Goal: Transaction & Acquisition: Complete application form

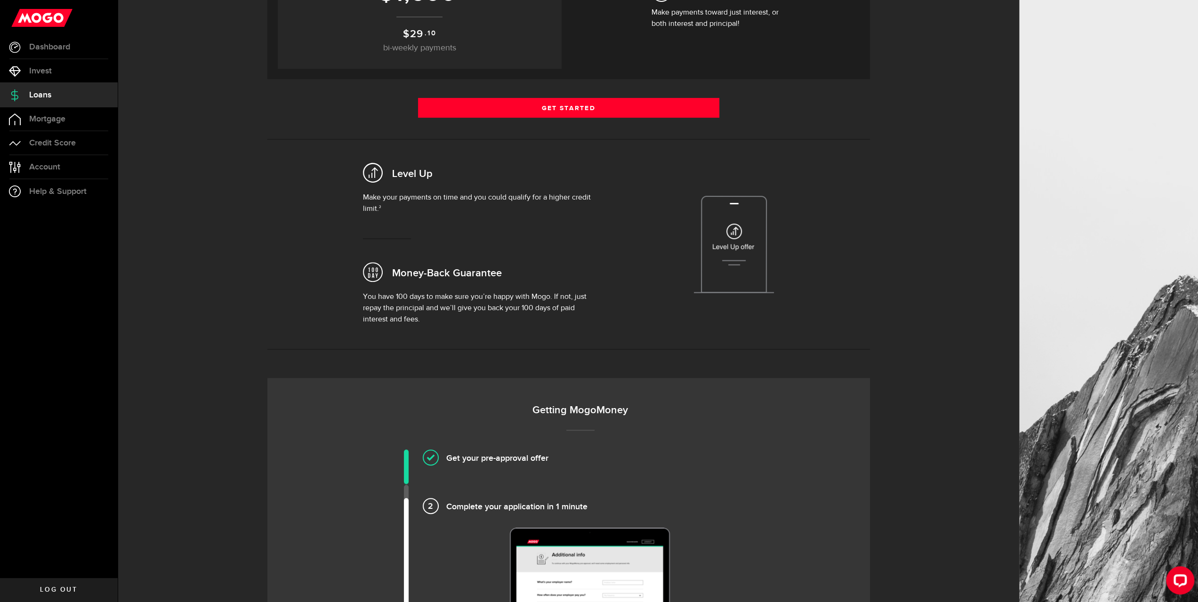
scroll to position [141, 0]
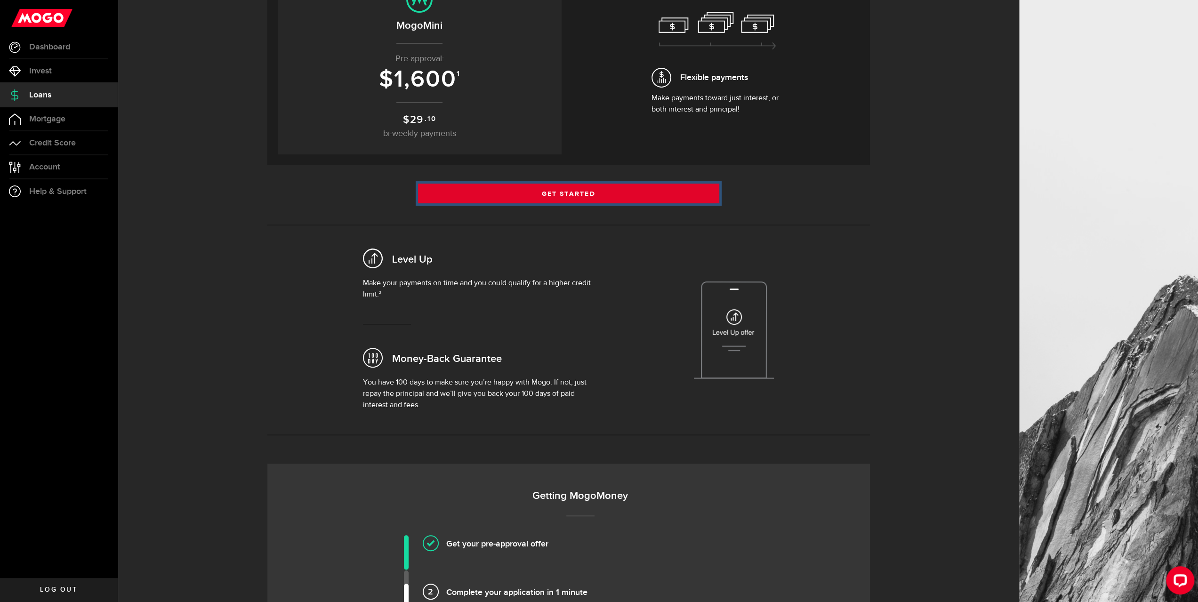
click at [556, 191] on link "Get Started" at bounding box center [568, 194] width 301 height 20
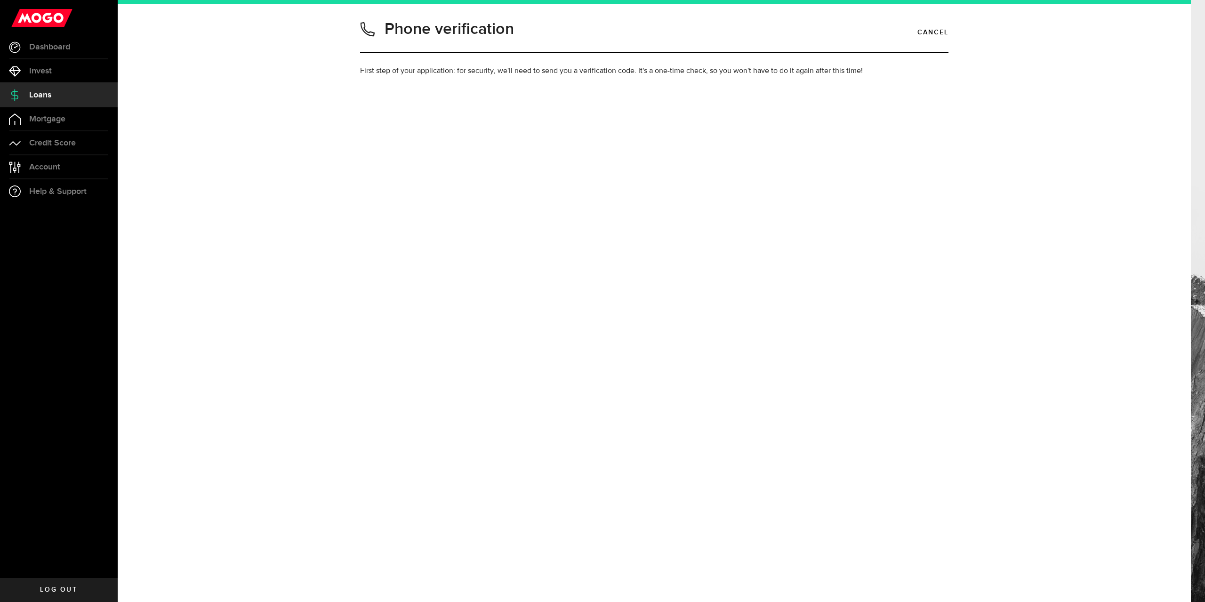
type input "8077073650"
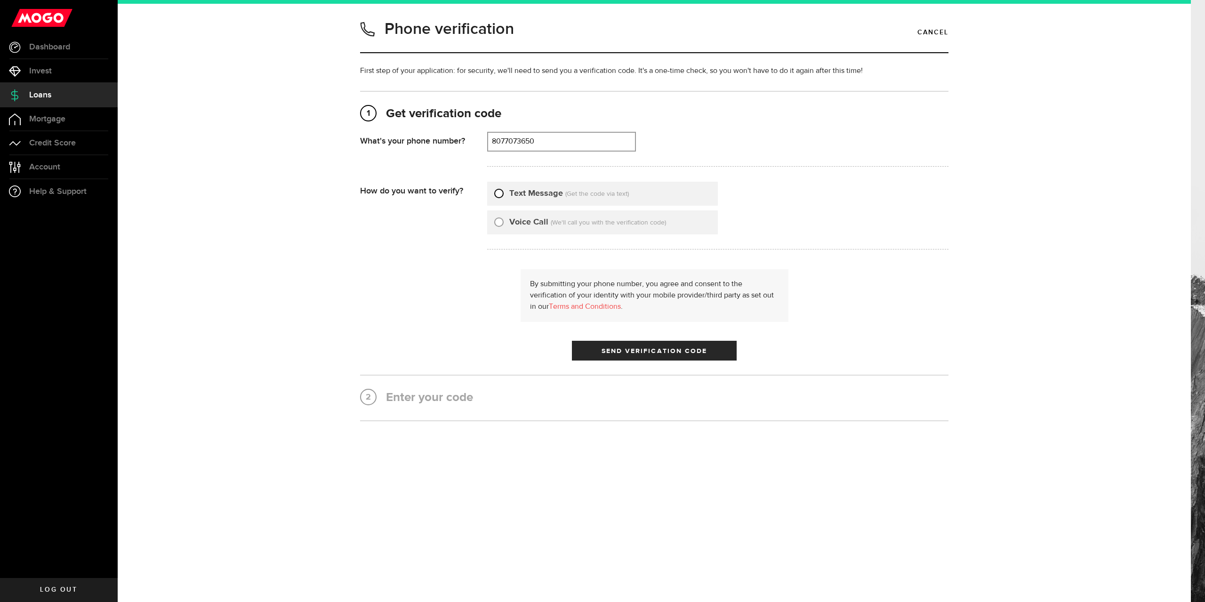
click at [498, 193] on input "Text Message" at bounding box center [498, 191] width 9 height 9
radio input "true"
click at [632, 352] on span "Send Verification Code" at bounding box center [655, 351] width 106 height 7
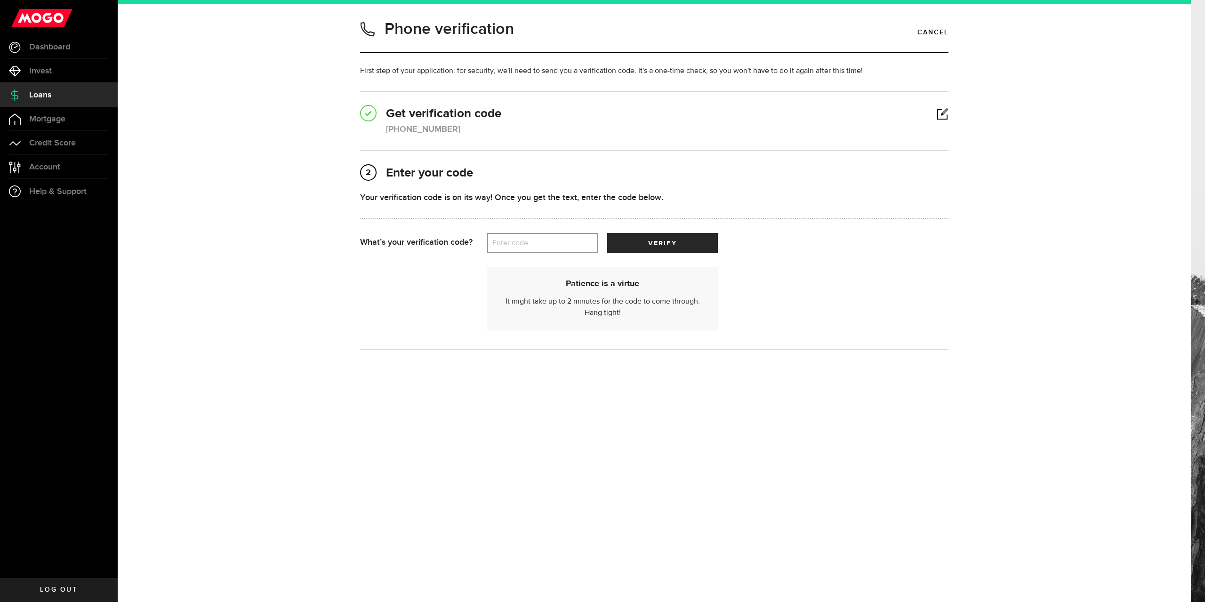
click at [523, 243] on label "Enter code" at bounding box center [542, 243] width 111 height 19
click at [523, 243] on input "Enter code" at bounding box center [542, 243] width 111 height 20
type input "78359"
click at [652, 240] on span "verify" at bounding box center [662, 243] width 28 height 7
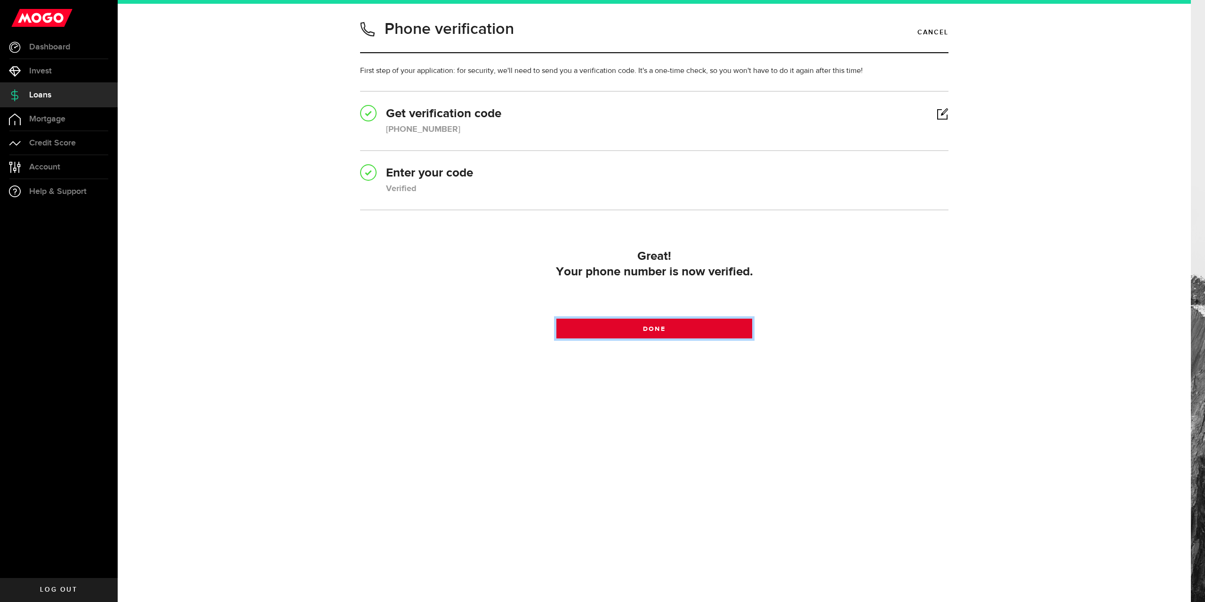
click at [682, 331] on link "Done" at bounding box center [655, 329] width 196 height 20
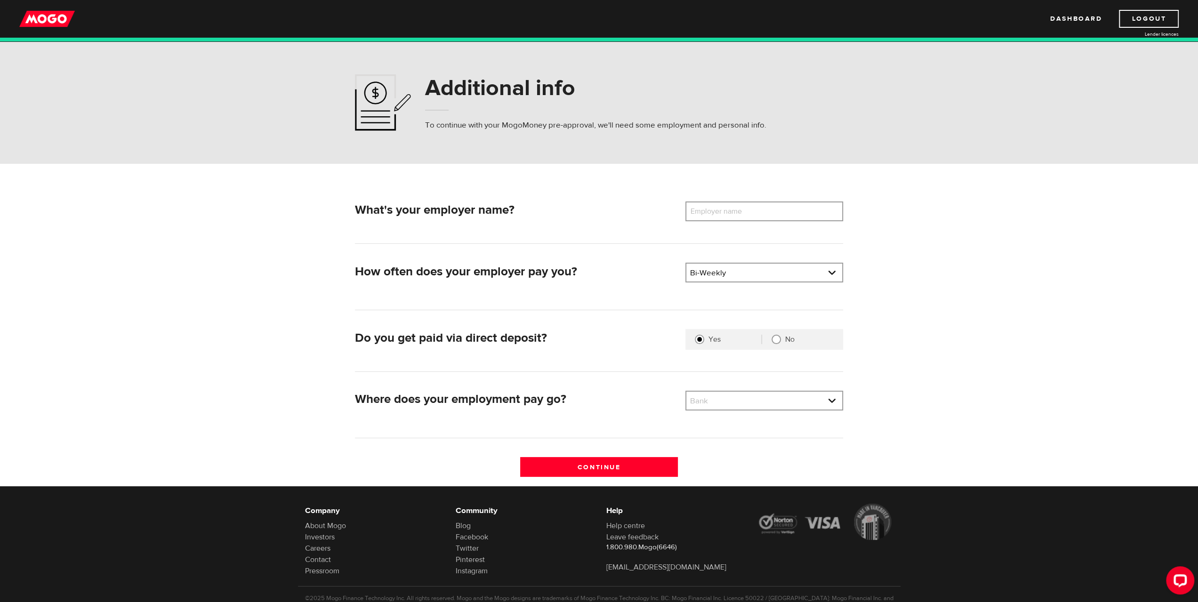
click at [702, 210] on label "Employer name" at bounding box center [724, 212] width 76 height 20
click at [702, 210] on input "Employer name" at bounding box center [765, 212] width 158 height 20
drag, startPoint x: 703, startPoint y: 202, endPoint x: 610, endPoint y: 207, distance: 92.9
click at [610, 207] on h2 "What's your employer name?" at bounding box center [516, 210] width 323 height 15
click at [699, 209] on label "Employer name" at bounding box center [724, 212] width 76 height 20
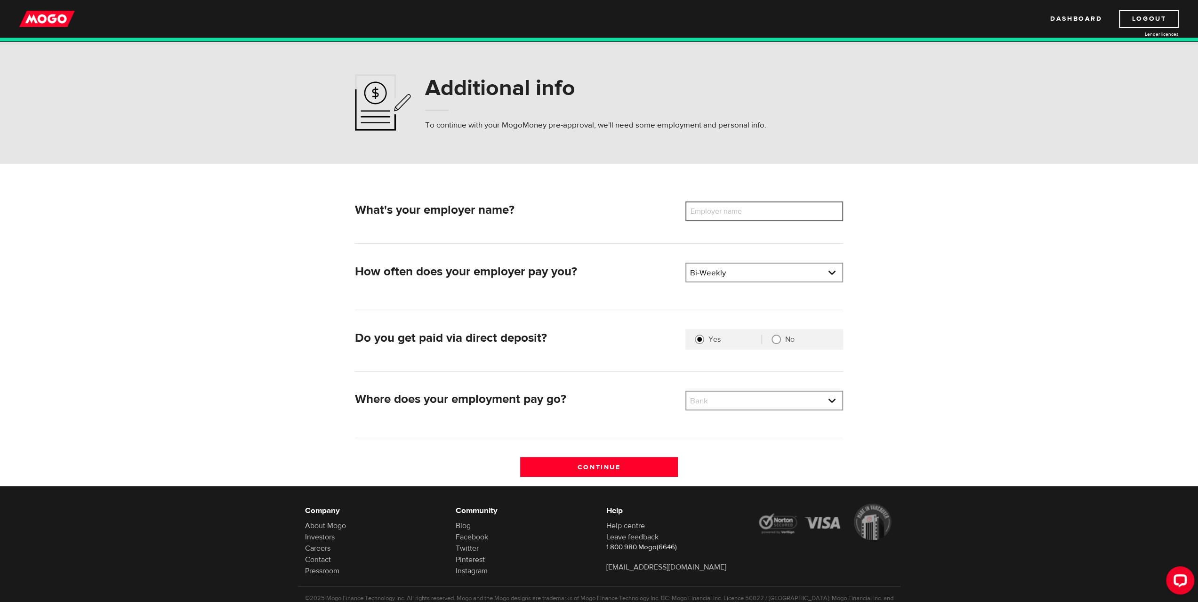
click at [699, 209] on input "Employer name" at bounding box center [765, 212] width 158 height 20
click at [698, 210] on label "Employer name" at bounding box center [724, 212] width 76 height 20
click at [698, 210] on input "Employer name" at bounding box center [765, 212] width 158 height 20
paste input "Thunder Bay Regional Health Sciences Foundation"
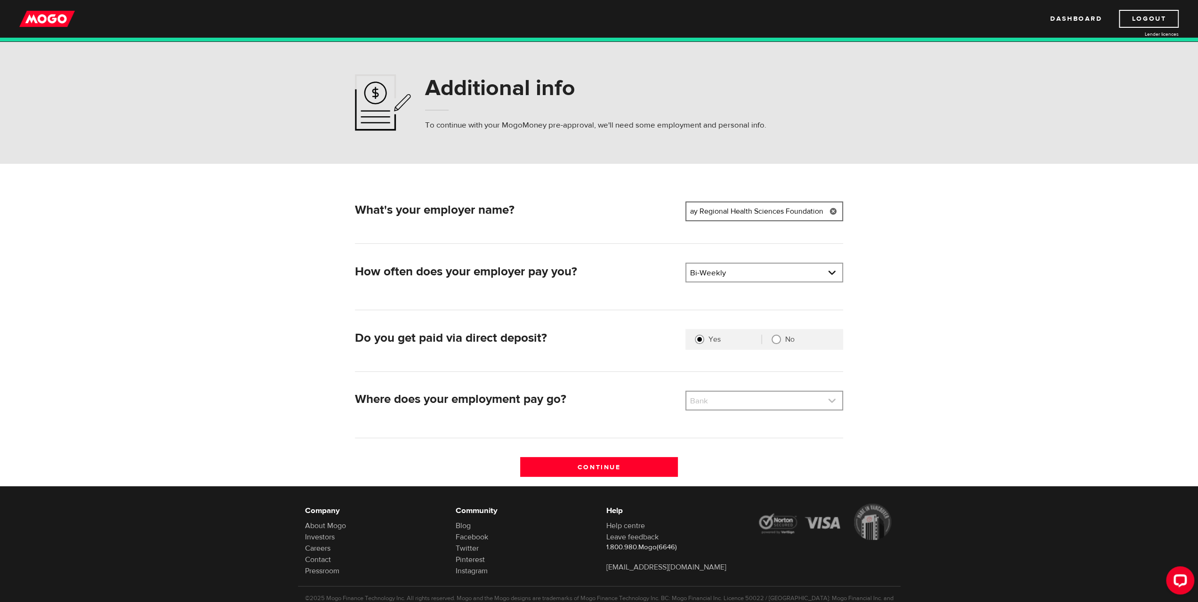
type input "Thunder Bay Regional Health Sciences Foundation"
click at [713, 399] on link at bounding box center [764, 401] width 156 height 18
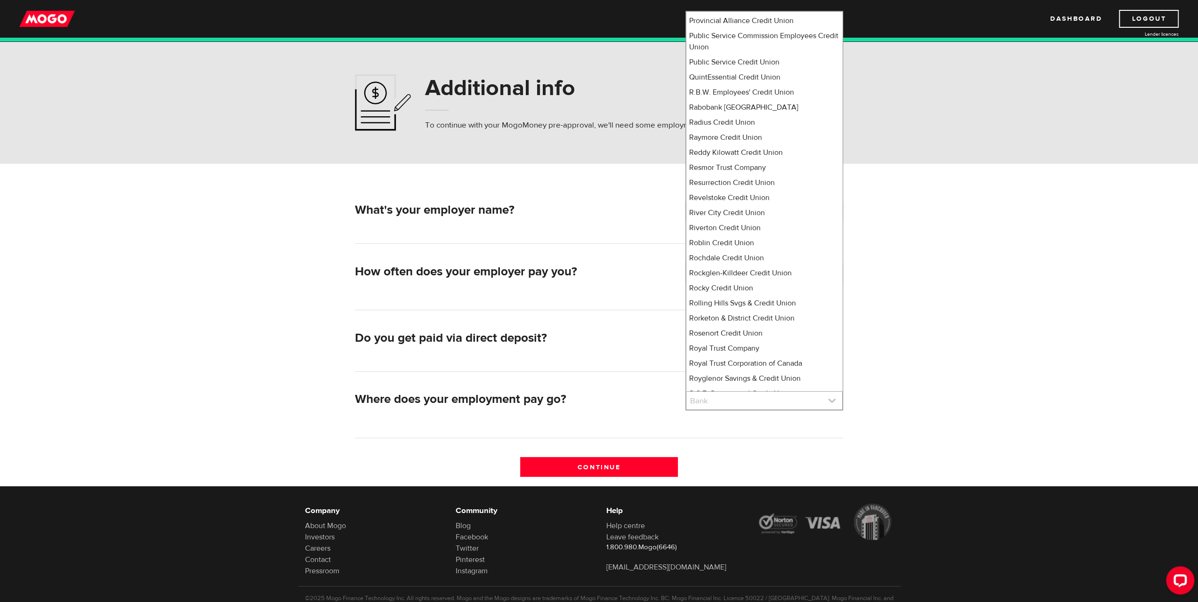
scroll to position [5779, 0]
click at [726, 401] on link at bounding box center [764, 401] width 156 height 18
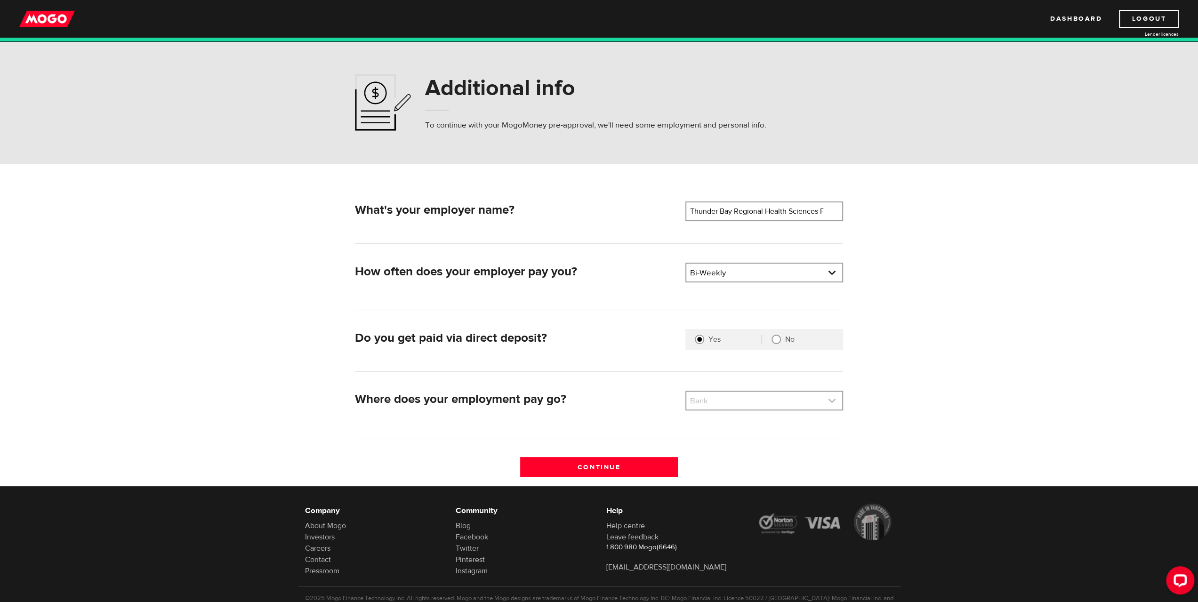
click at [713, 399] on link at bounding box center [764, 401] width 156 height 18
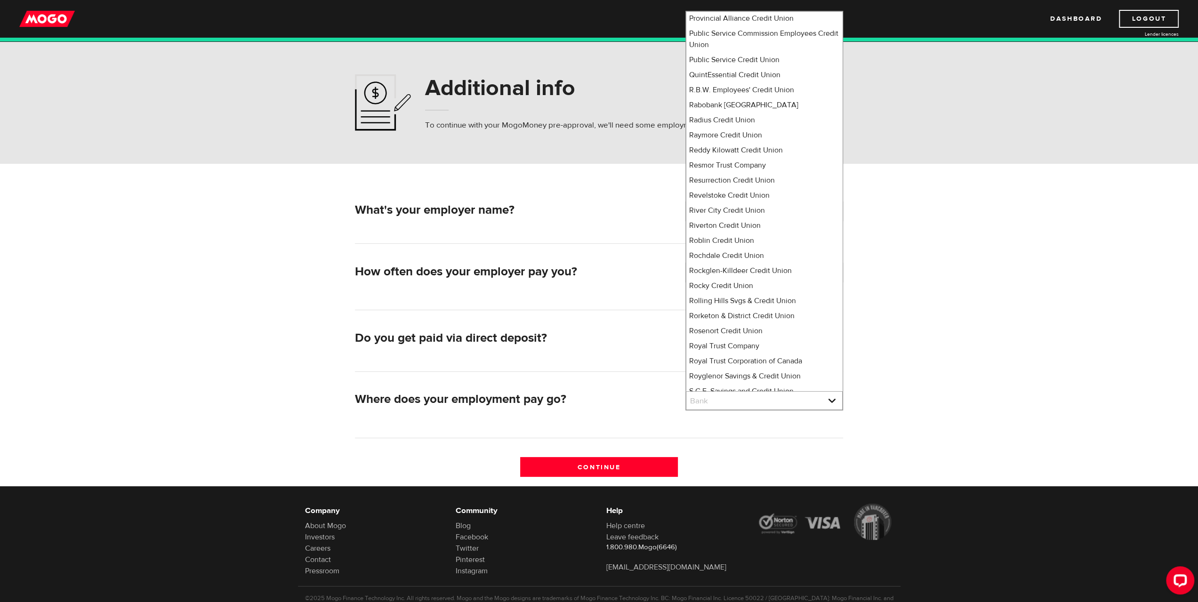
select select "8"
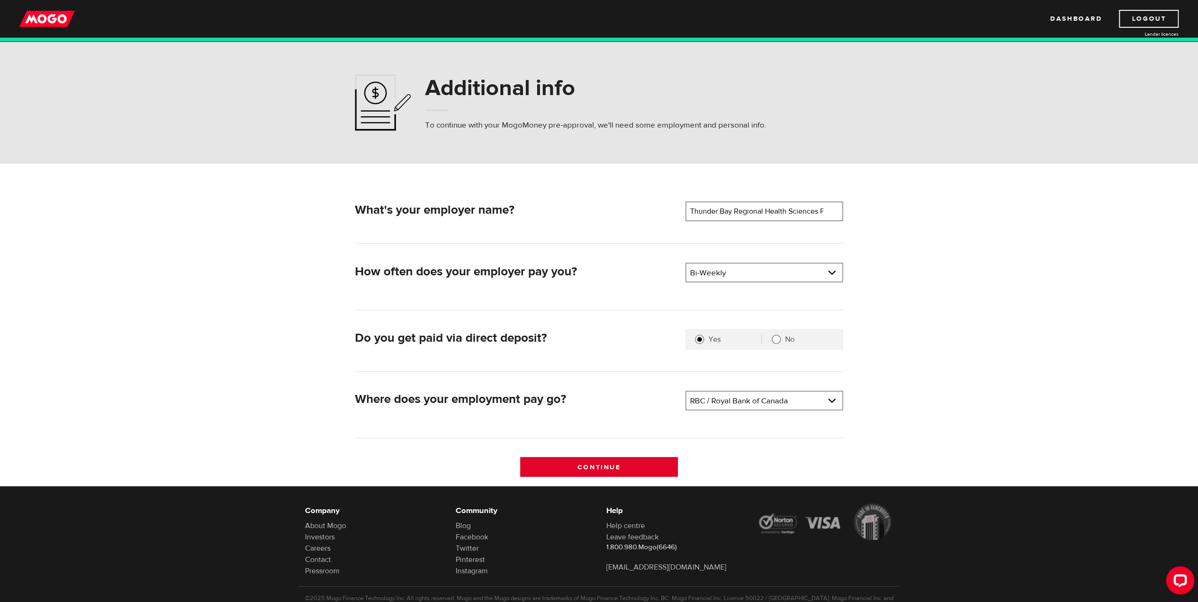
click at [594, 465] on input "Continue" at bounding box center [599, 467] width 158 height 20
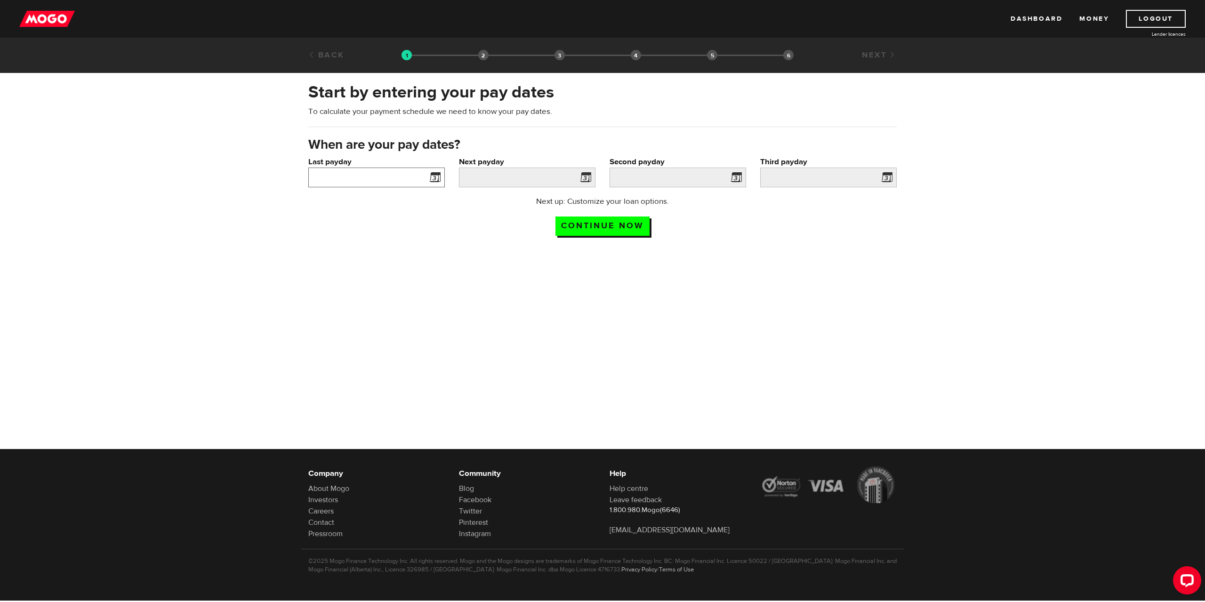
click at [413, 177] on input "Last payday" at bounding box center [376, 178] width 137 height 20
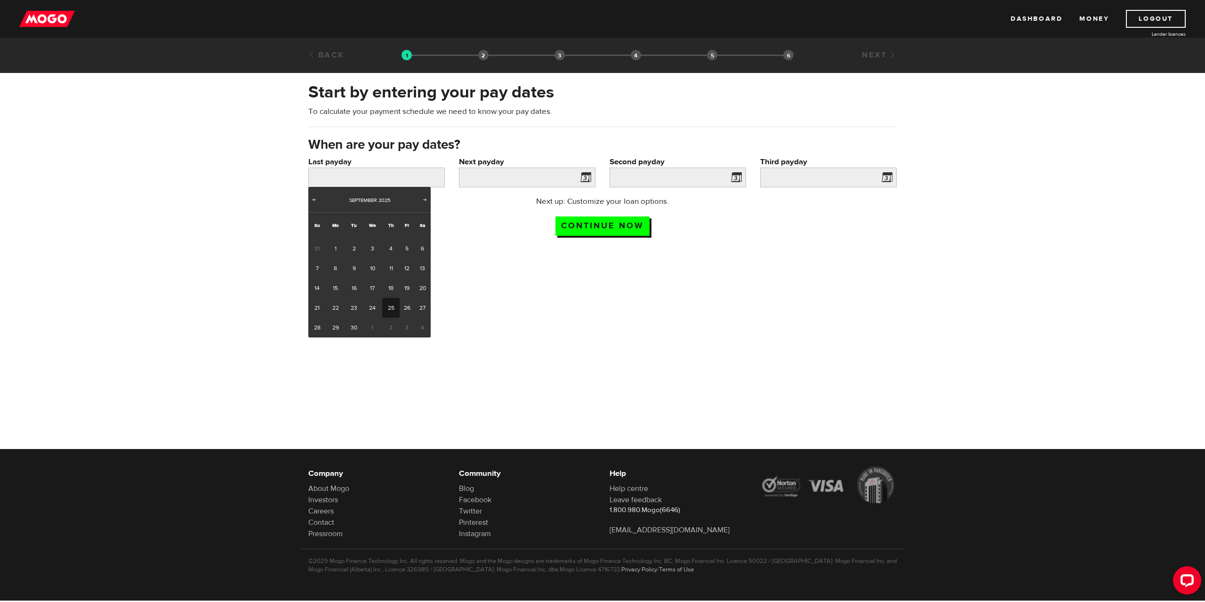
click at [390, 308] on link "25" at bounding box center [390, 308] width 17 height 20
type input "[DATE]"
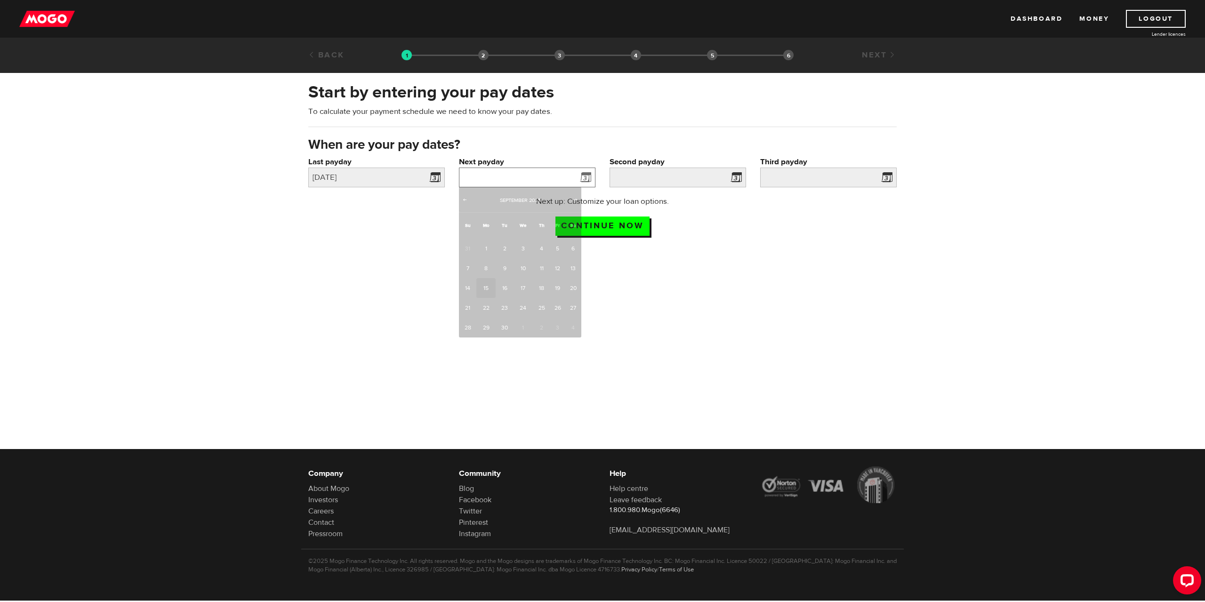
click at [550, 178] on input "Next payday" at bounding box center [527, 178] width 137 height 20
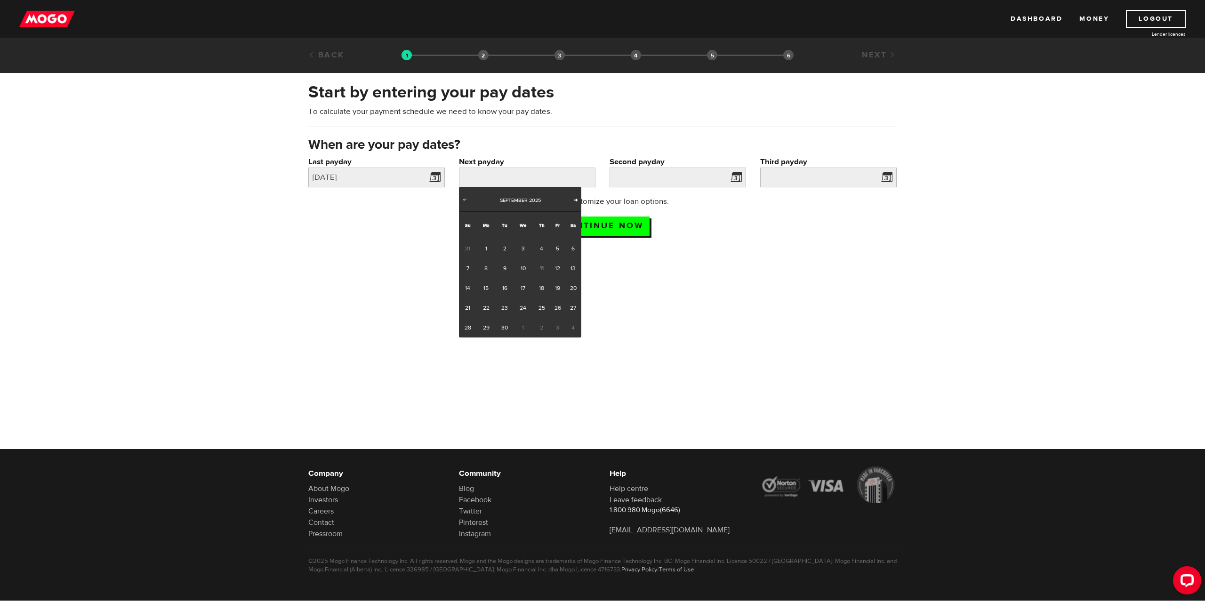
click at [577, 199] on span "Next" at bounding box center [576, 200] width 8 height 8
click at [541, 271] on link "9" at bounding box center [541, 268] width 17 height 20
type input "[DATE]"
type input "2025/11/6"
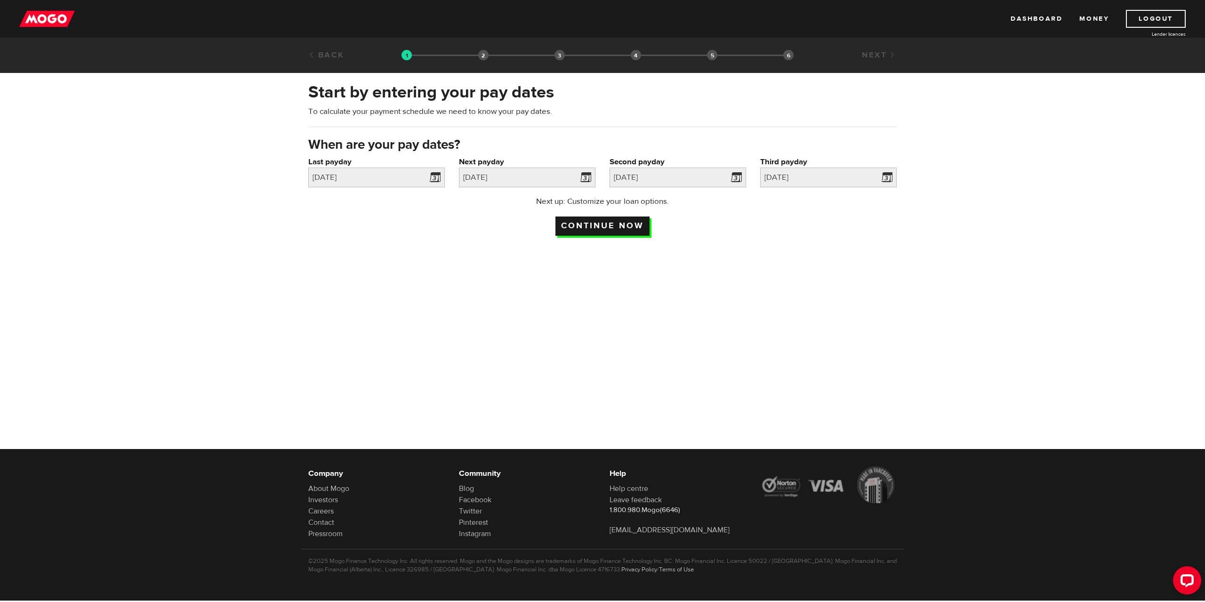
click at [608, 226] on input "Continue now" at bounding box center [603, 226] width 94 height 19
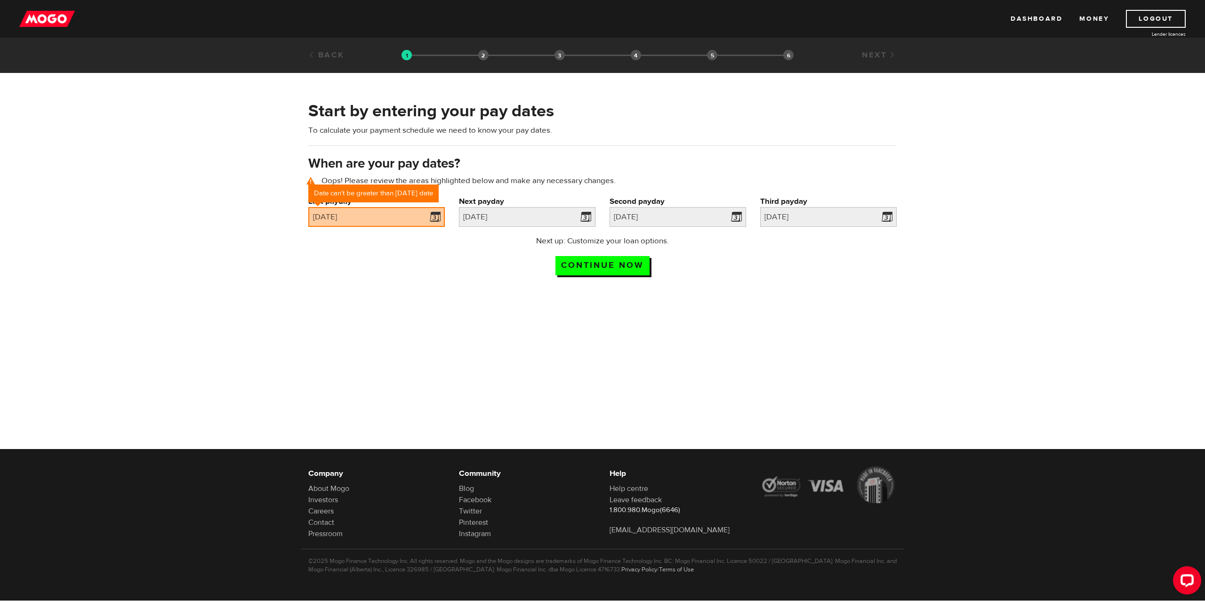
click at [346, 271] on div "Next up: Customize your loan options. Continue now" at bounding box center [602, 258] width 603 height 47
click at [428, 216] on div "[DATE]" at bounding box center [376, 217] width 137 height 20
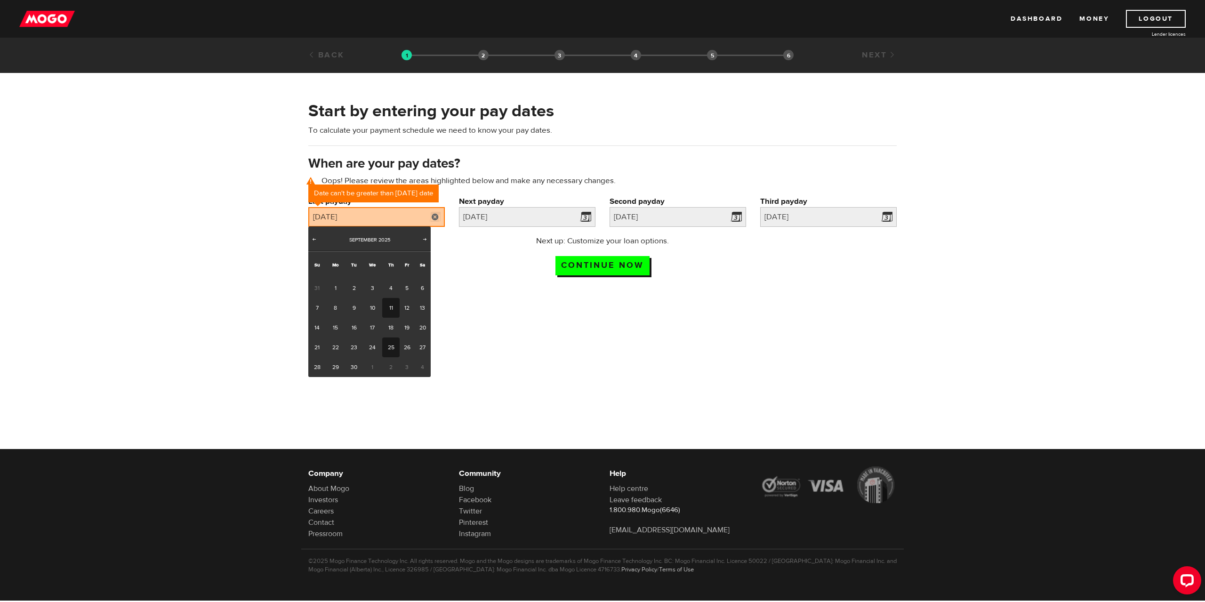
click at [395, 305] on link "11" at bounding box center [390, 308] width 17 height 20
type input "2025/09/11"
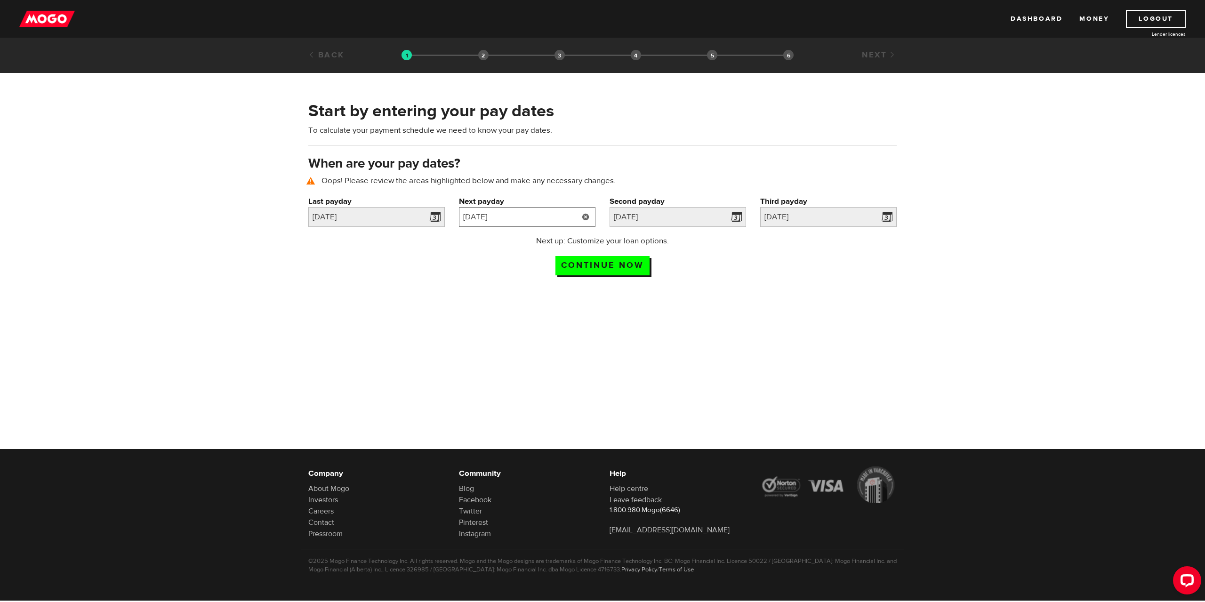
click at [551, 218] on input "2025/10/09" at bounding box center [527, 217] width 137 height 20
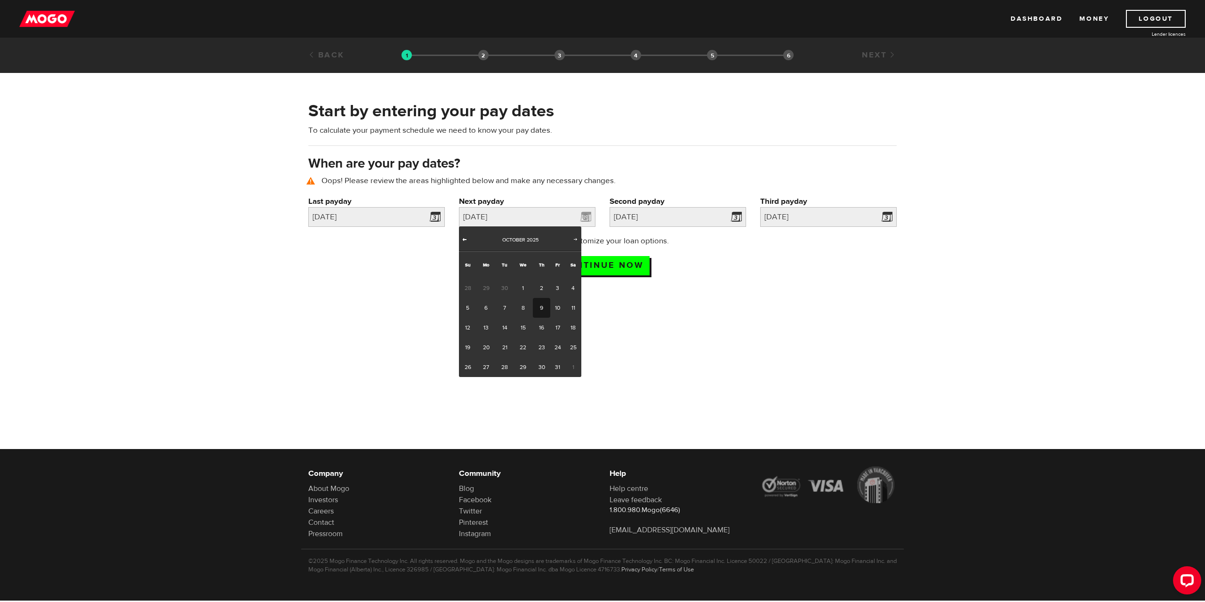
click at [467, 240] on span "Prev" at bounding box center [465, 239] width 8 height 8
click at [540, 350] on link "25" at bounding box center [541, 348] width 17 height 20
type input "2025/09/25"
type input "2025/10/9"
type input "2025/10/23"
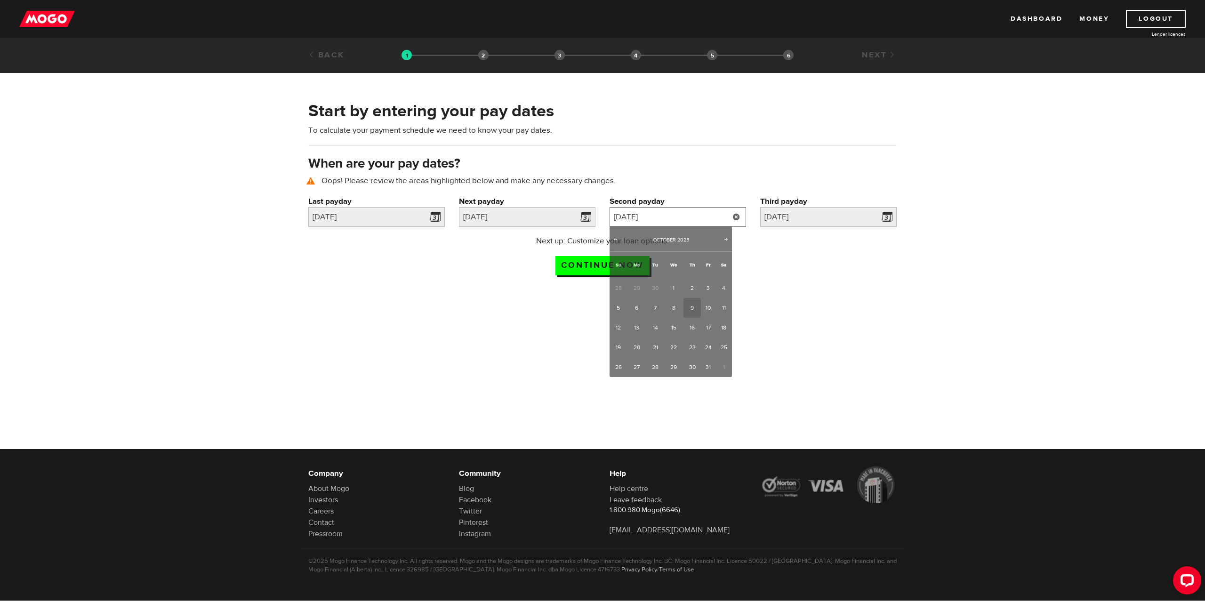
click at [690, 212] on input "2025/10/9" at bounding box center [678, 217] width 137 height 20
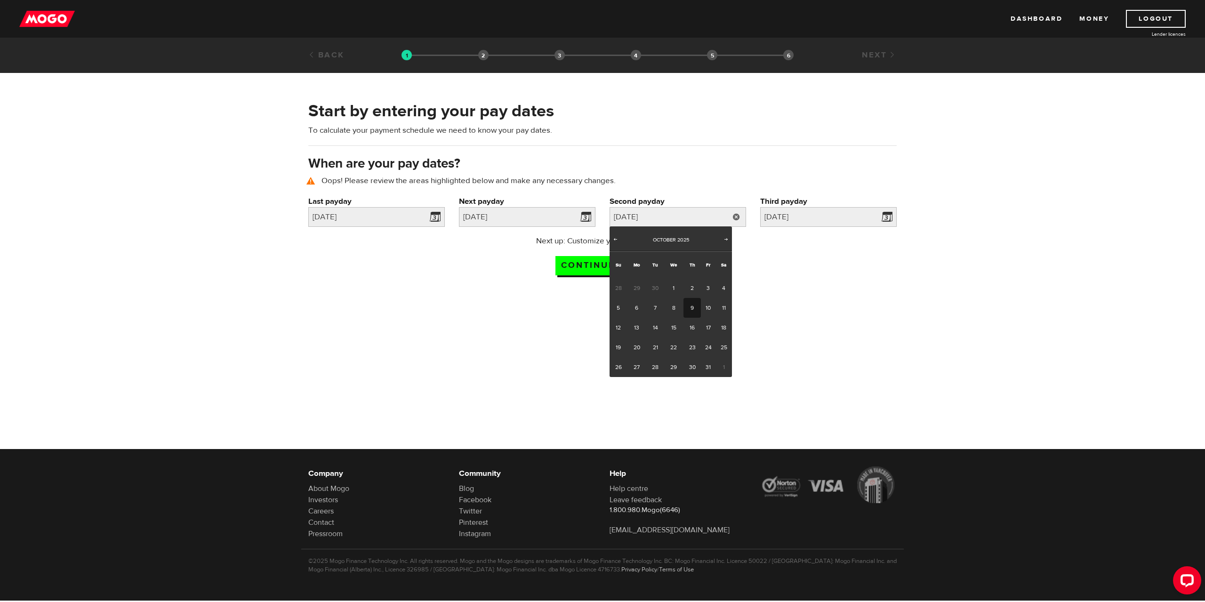
click at [719, 141] on div "Start by entering your pay dates To calculate your payment schedule we need to …" at bounding box center [602, 127] width 603 height 55
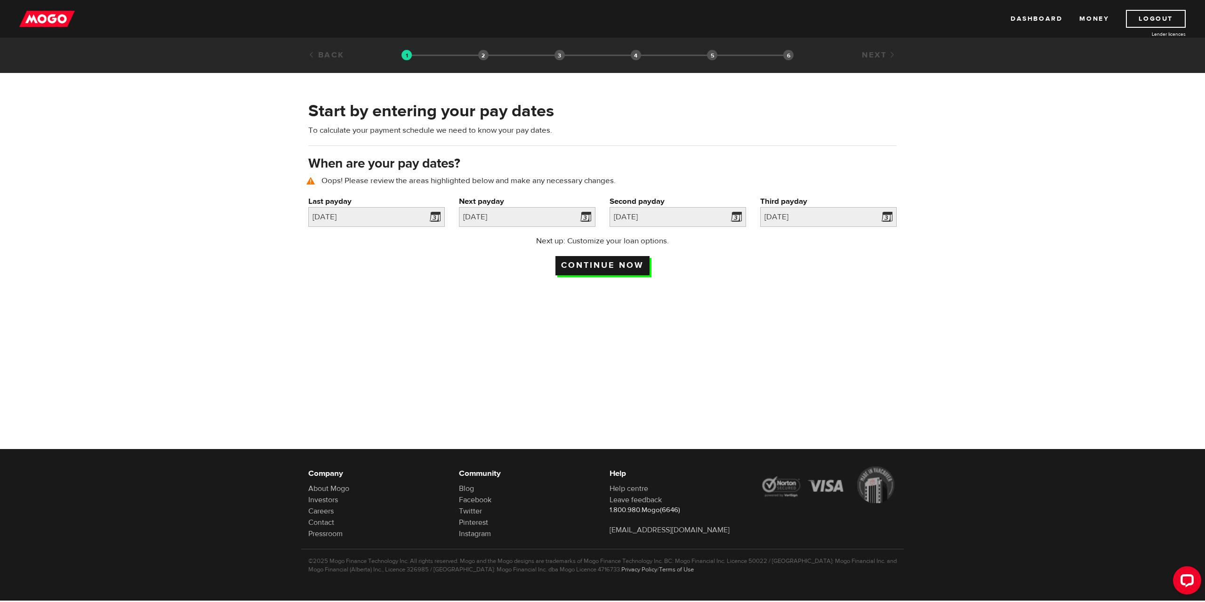
click at [614, 259] on input "Continue now" at bounding box center [603, 265] width 94 height 19
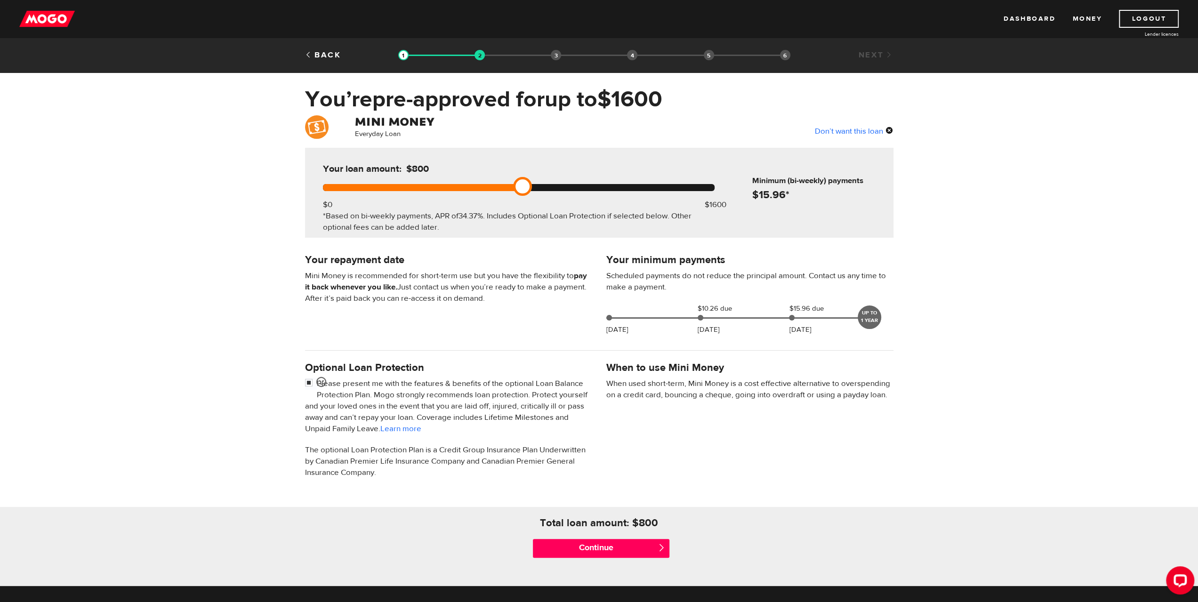
drag, startPoint x: 723, startPoint y: 186, endPoint x: 505, endPoint y: 193, distance: 218.6
click at [505, 193] on div "Your loan amount: $800 $0 $1600 *Based on bi-weekly payments, APR of 34.37% . I…" at bounding box center [519, 193] width 420 height 90
click at [497, 188] on div at bounding box center [421, 187] width 196 height 7
click at [508, 185] on div at bounding box center [421, 187] width 196 height 7
drag, startPoint x: 521, startPoint y: 183, endPoint x: 475, endPoint y: 177, distance: 46.5
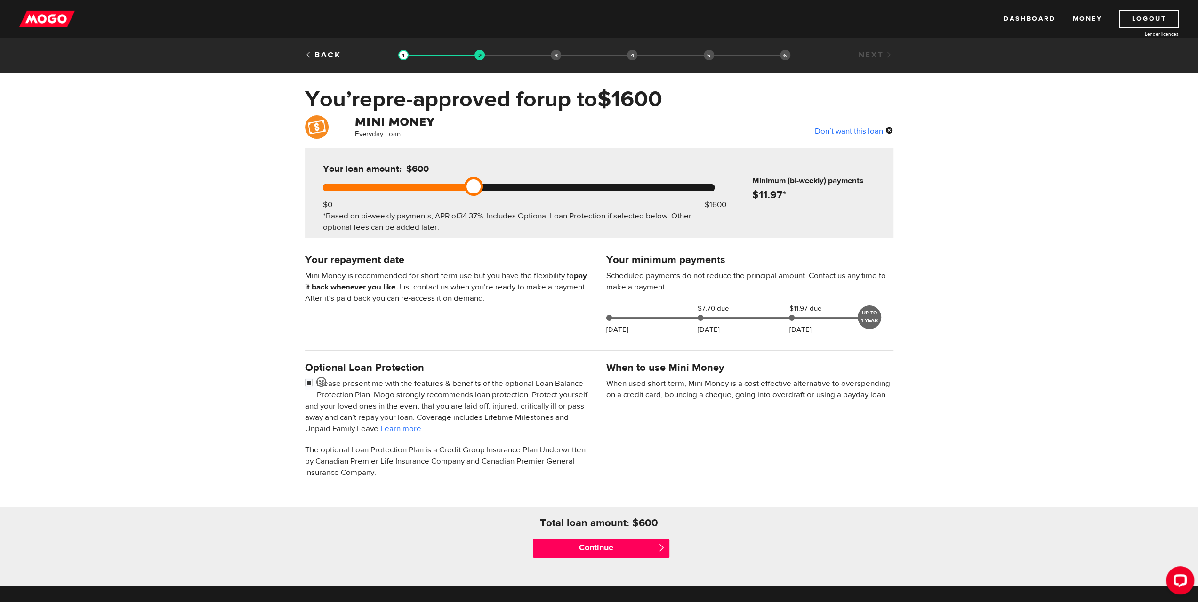
click at [475, 177] on link at bounding box center [473, 186] width 19 height 19
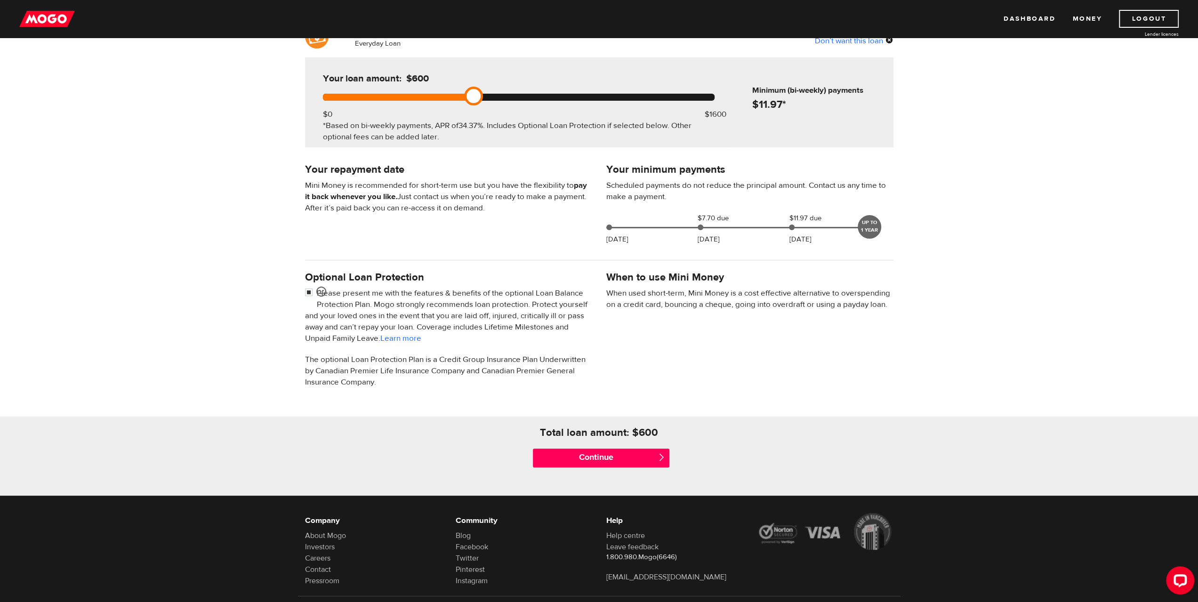
scroll to position [94, 0]
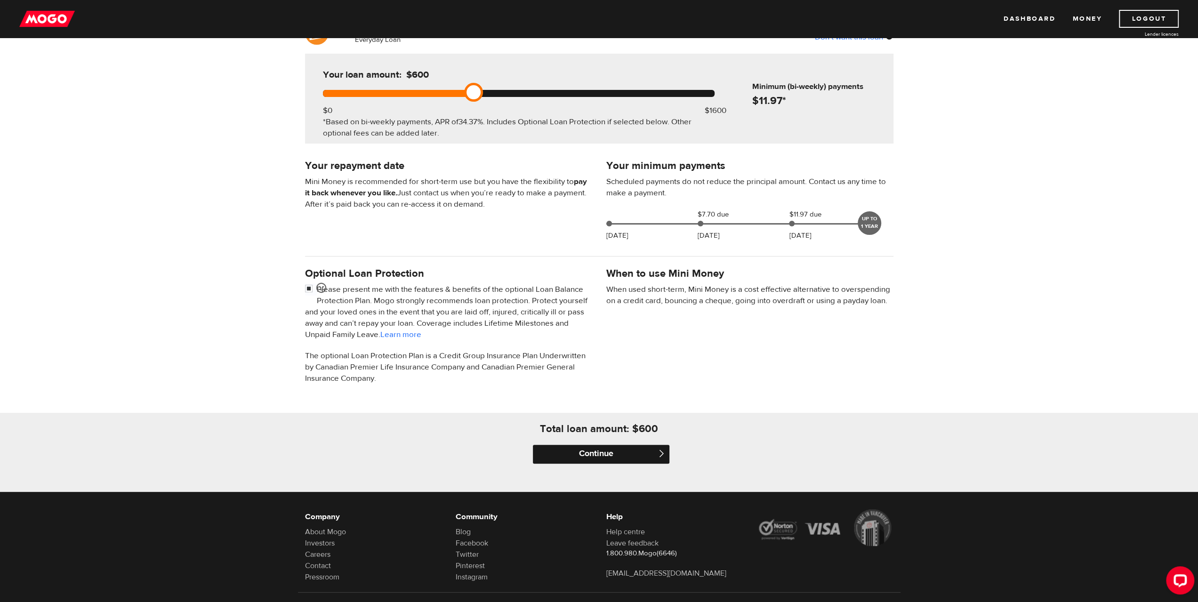
click at [618, 452] on input "Continue" at bounding box center [601, 454] width 137 height 19
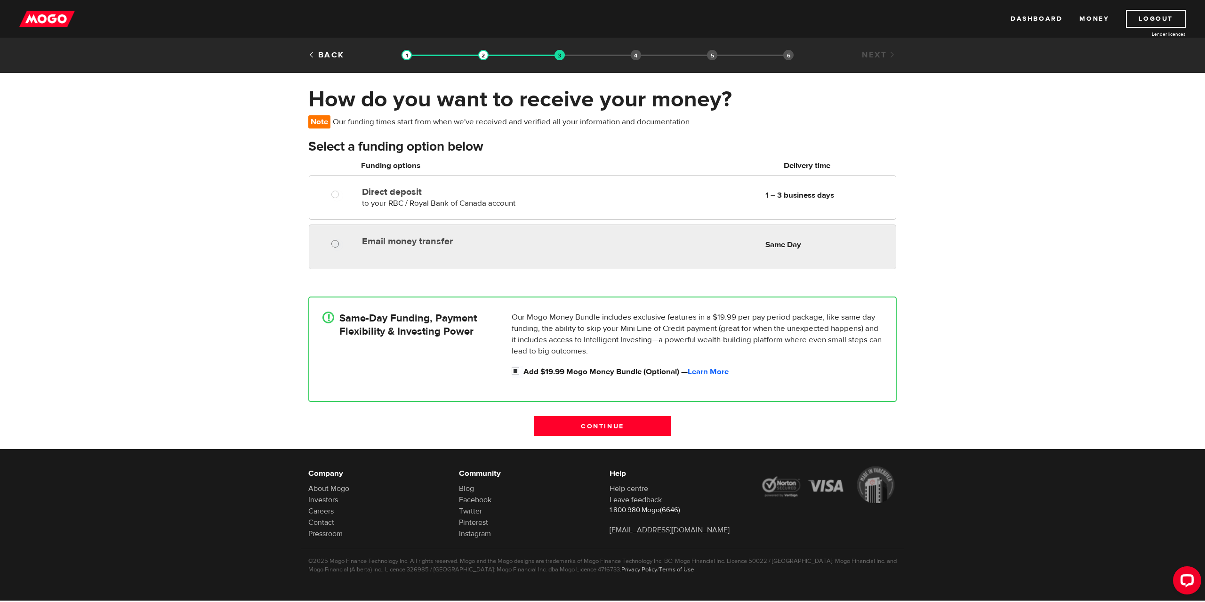
radio input "true"
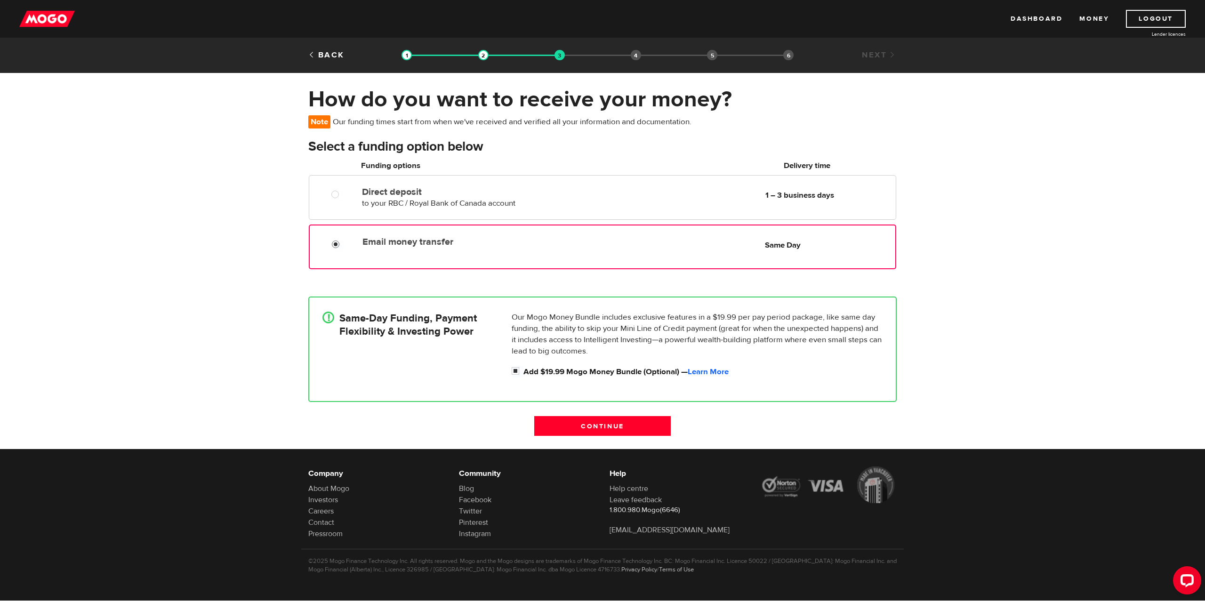
click at [332, 242] on input "Email money transfer" at bounding box center [338, 246] width 12 height 12
click at [714, 370] on link "Learn More" at bounding box center [708, 372] width 41 height 10
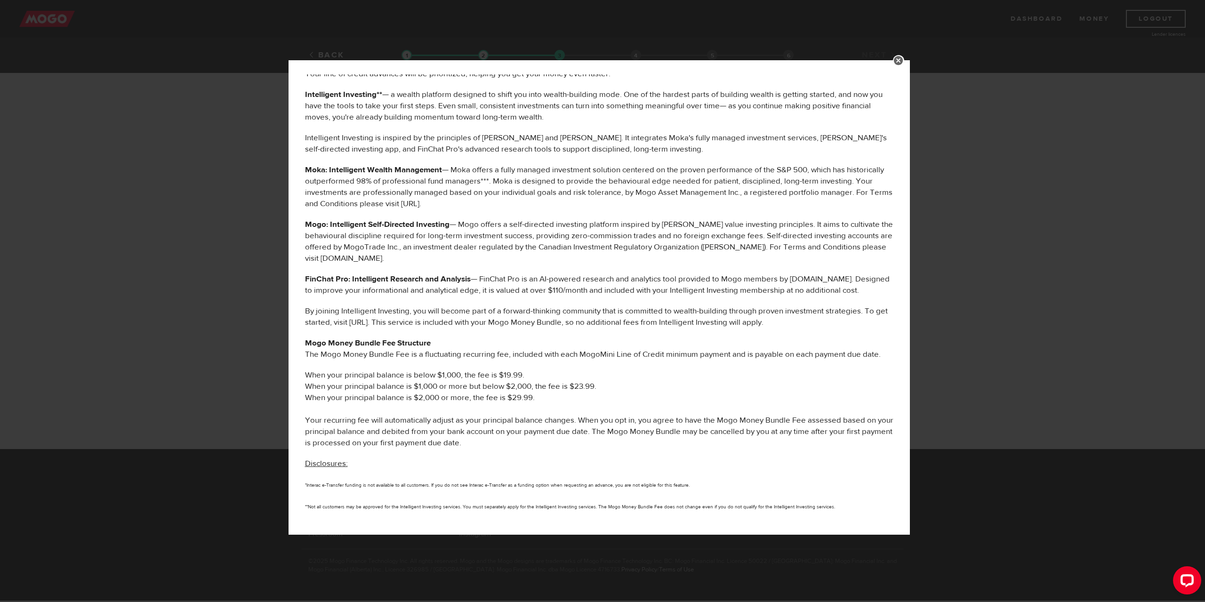
scroll to position [161, 0]
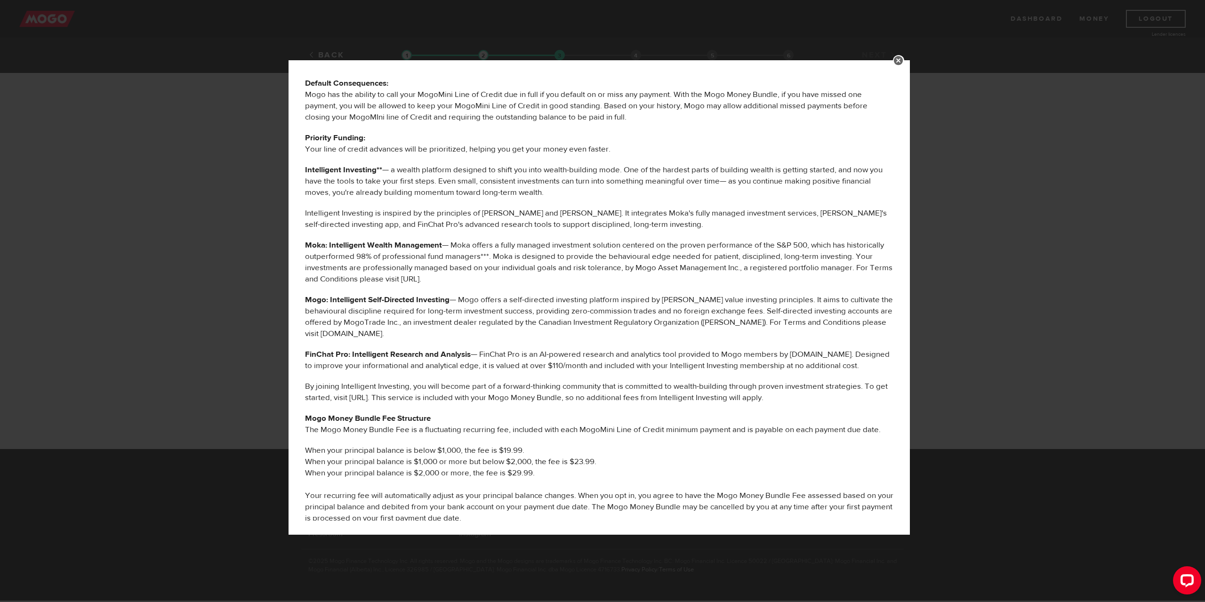
click at [904, 59] on link at bounding box center [898, 60] width 11 height 11
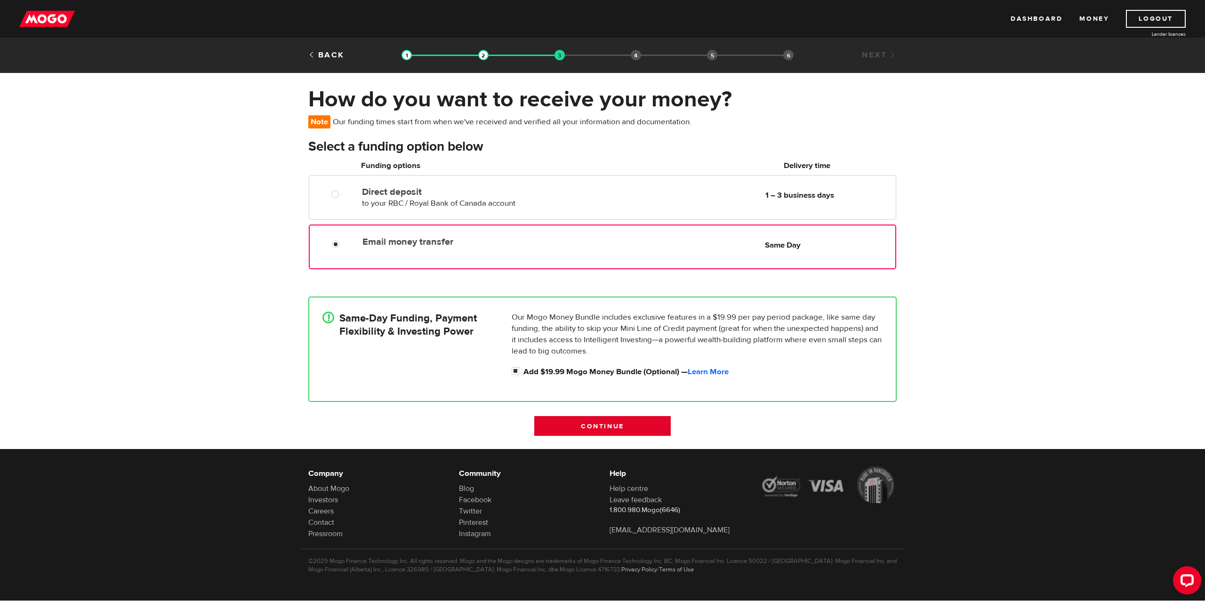
click at [595, 428] on input "Continue" at bounding box center [602, 426] width 137 height 20
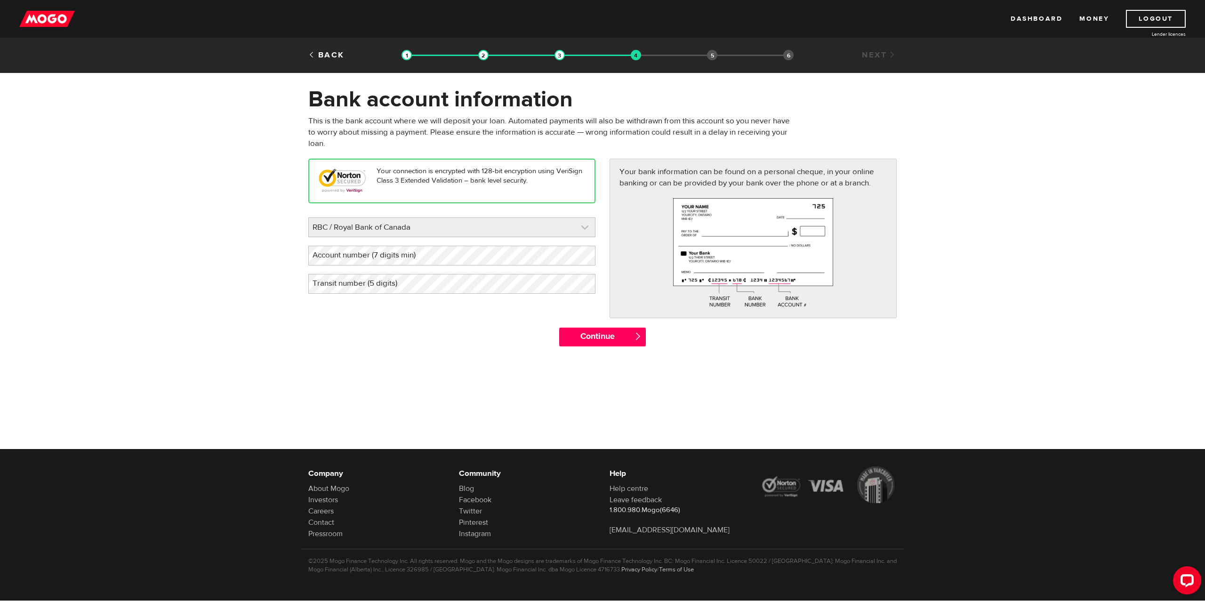
click at [493, 228] on link at bounding box center [452, 227] width 286 height 19
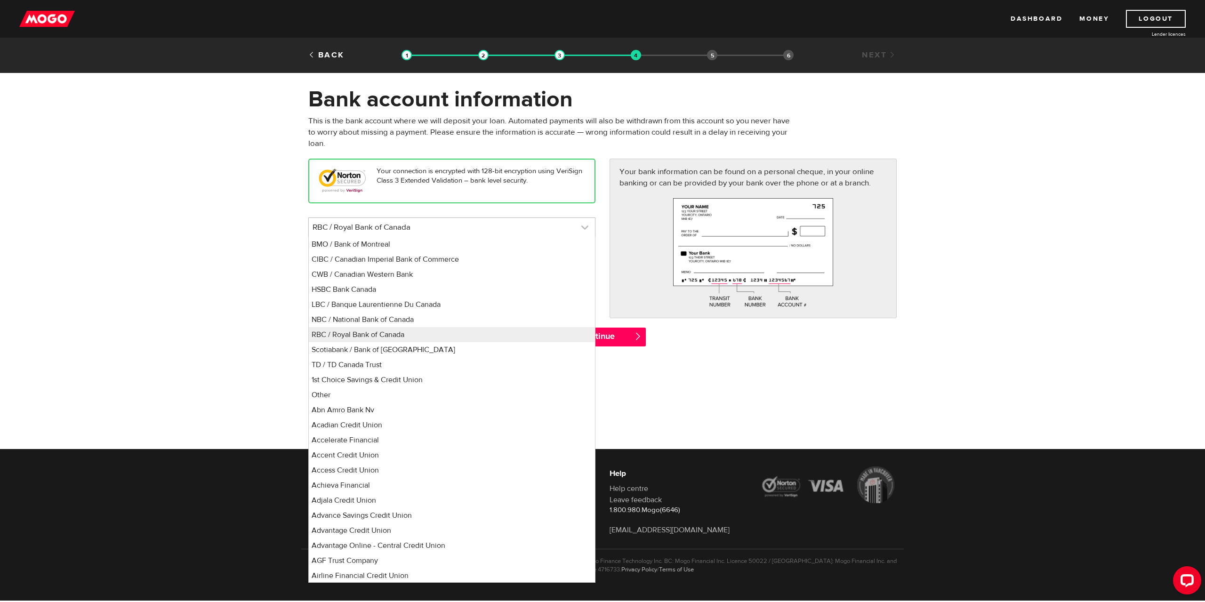
click at [493, 228] on link at bounding box center [452, 227] width 286 height 19
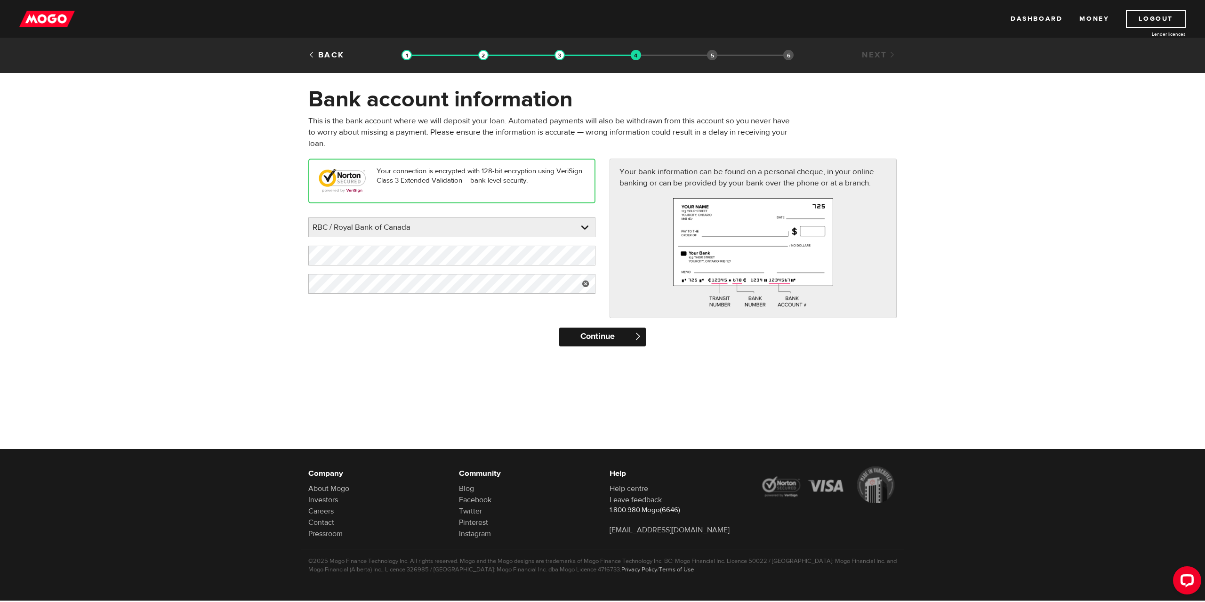
click at [612, 333] on input "Continue" at bounding box center [602, 337] width 86 height 19
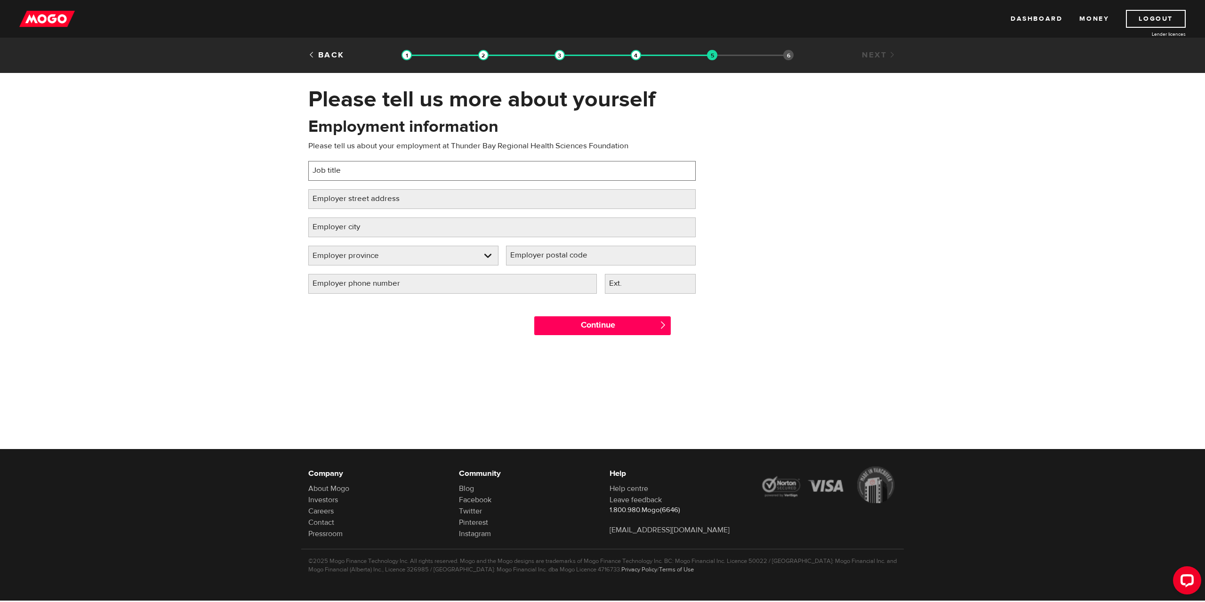
click at [365, 170] on input "Job title" at bounding box center [502, 171] width 388 height 20
type input "Deitary Aide"
paste input "980 Oliver Rd, Thunder Bay, ON P7B 7A5"
drag, startPoint x: 429, startPoint y: 199, endPoint x: 491, endPoint y: 200, distance: 61.7
click at [491, 200] on input "980 Oliver Rd, Thunder Bay, ON P7B 7A5" at bounding box center [502, 199] width 388 height 20
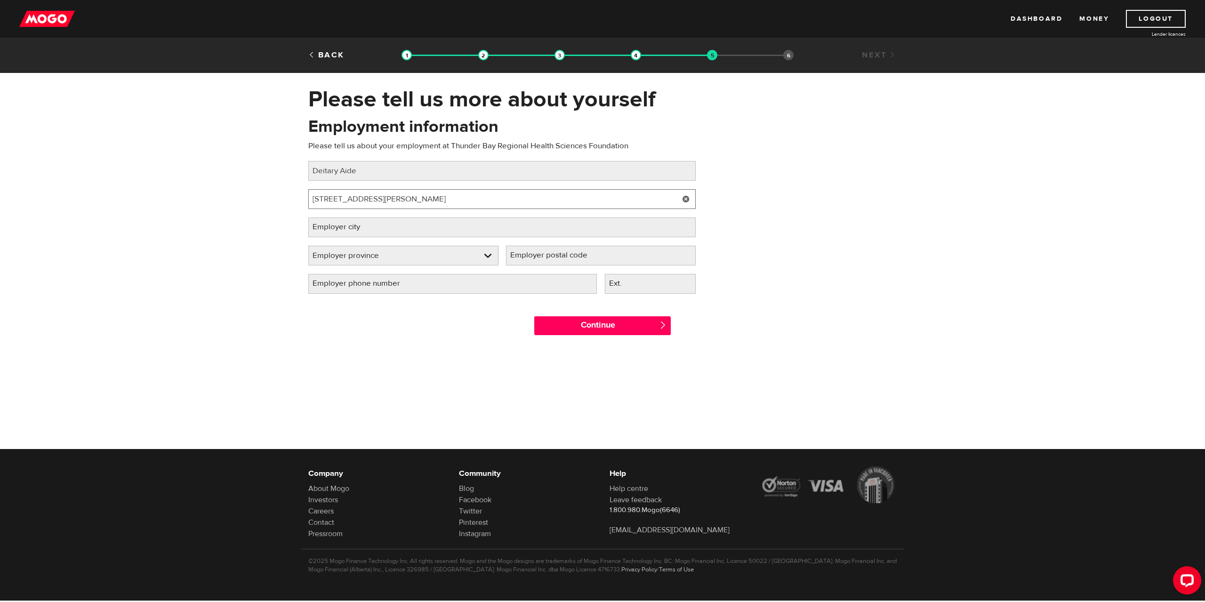
type input "980 Oliver Rd, Thunder Bay, ON P7B 7A5"
click at [559, 253] on label "Employer postal code" at bounding box center [556, 255] width 101 height 19
click at [559, 253] on input "Employer postal code" at bounding box center [601, 256] width 190 height 20
paste input "P7B 7A5"
type input "P7B 7A5"
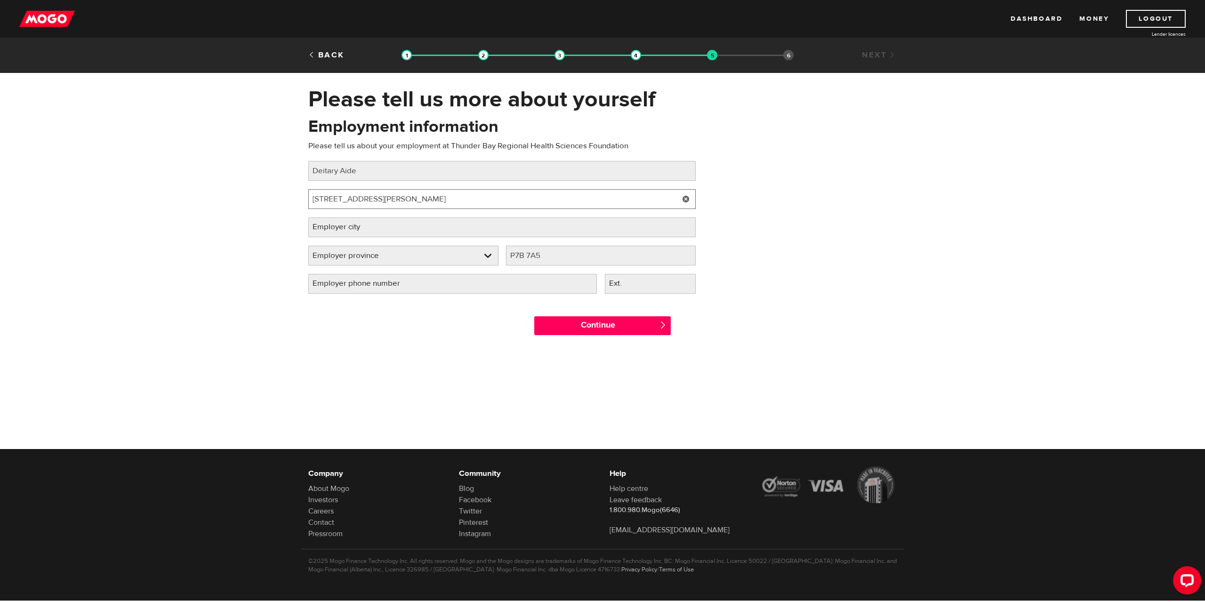
drag, startPoint x: 368, startPoint y: 199, endPoint x: 408, endPoint y: 200, distance: 40.5
click at [409, 200] on input "980 Oliver Rd, Thunder Bay, ON P7B 7A5" at bounding box center [502, 199] width 388 height 20
click at [377, 226] on label "Employer city" at bounding box center [343, 227] width 71 height 19
click at [377, 226] on input "Employer city" at bounding box center [502, 228] width 388 height 20
paste input "Thunder Bay"
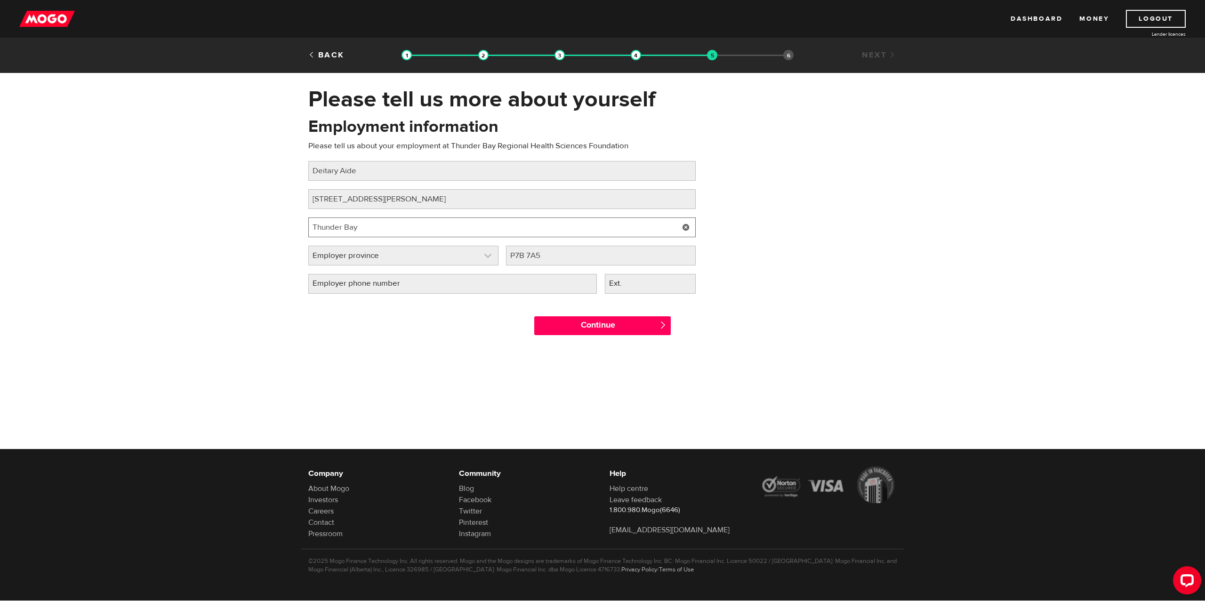
type input "Thunder Bay"
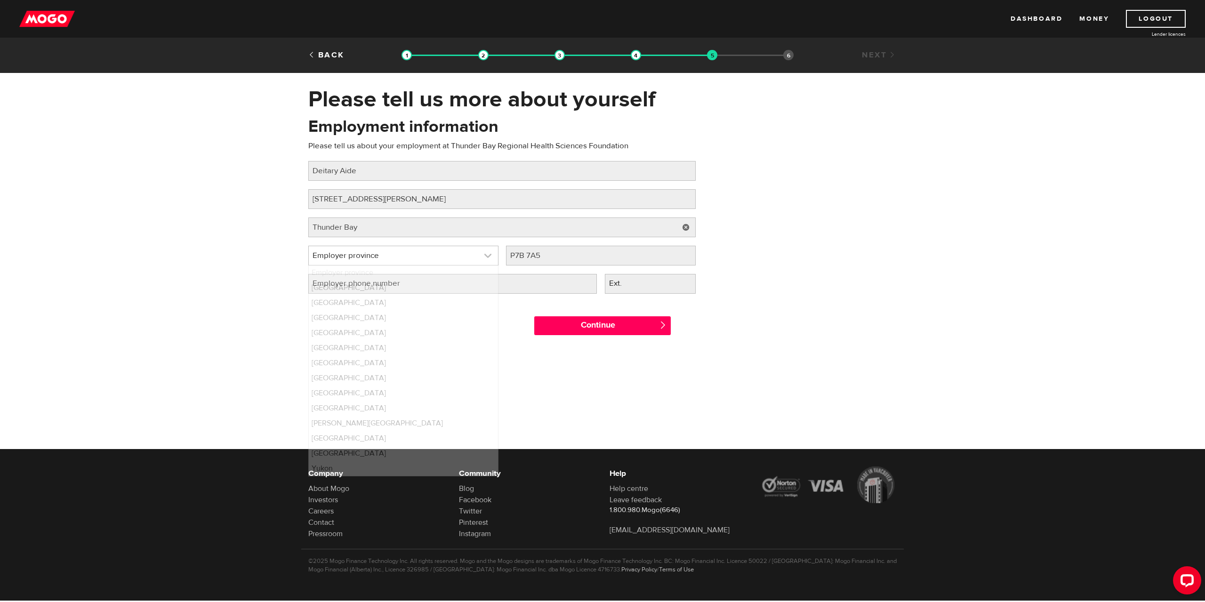
click at [328, 258] on link at bounding box center [403, 255] width 189 height 19
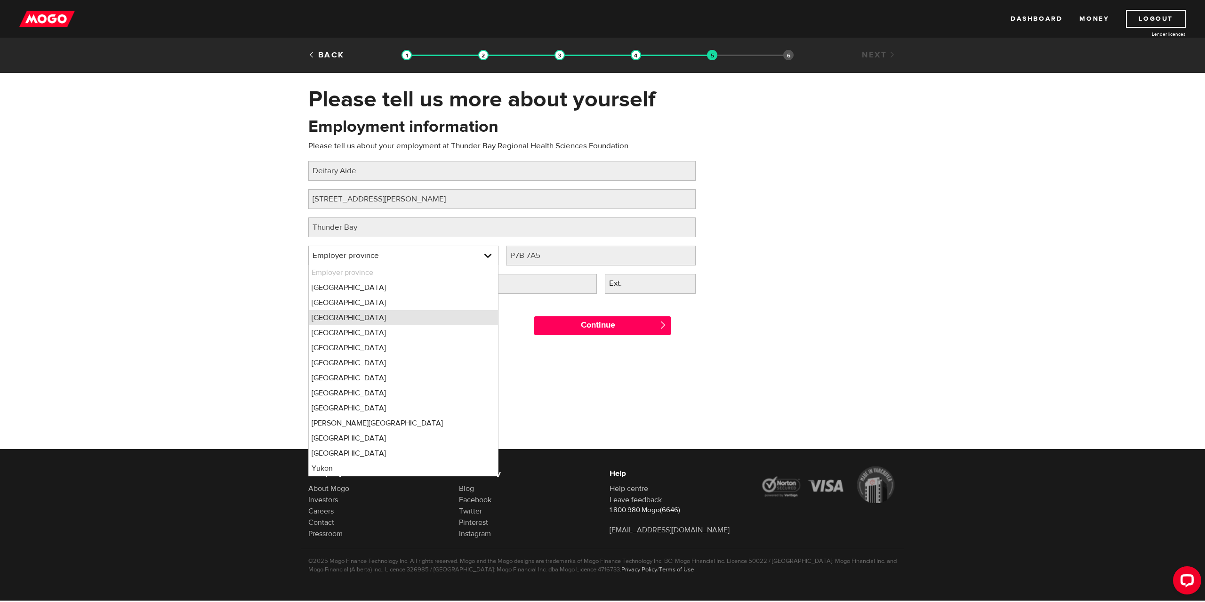
click at [334, 319] on li "Ontario" at bounding box center [403, 317] width 189 height 15
select select "ON"
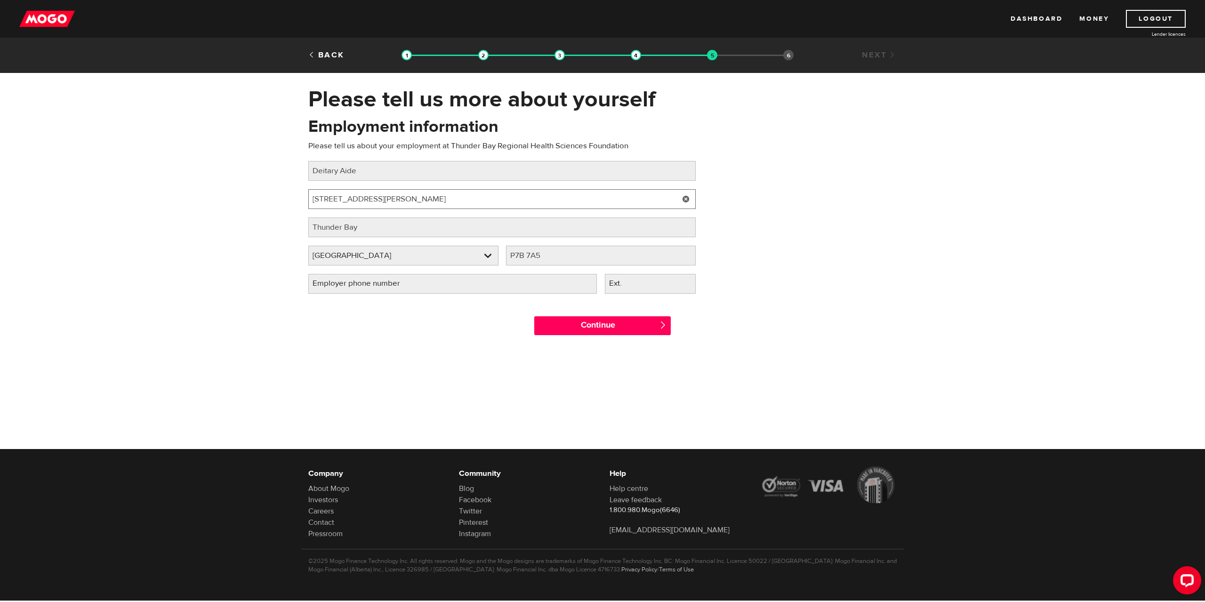
drag, startPoint x: 361, startPoint y: 197, endPoint x: 529, endPoint y: 199, distance: 168.1
click at [529, 199] on input "980 Oliver Rd, Thunder Bay, ON P7B 7A5" at bounding box center [502, 199] width 388 height 20
type input "980 Oliver Rd"
click at [367, 285] on label "Employer phone number" at bounding box center [363, 283] width 111 height 19
click at [367, 285] on input "Employer phone number" at bounding box center [452, 284] width 289 height 20
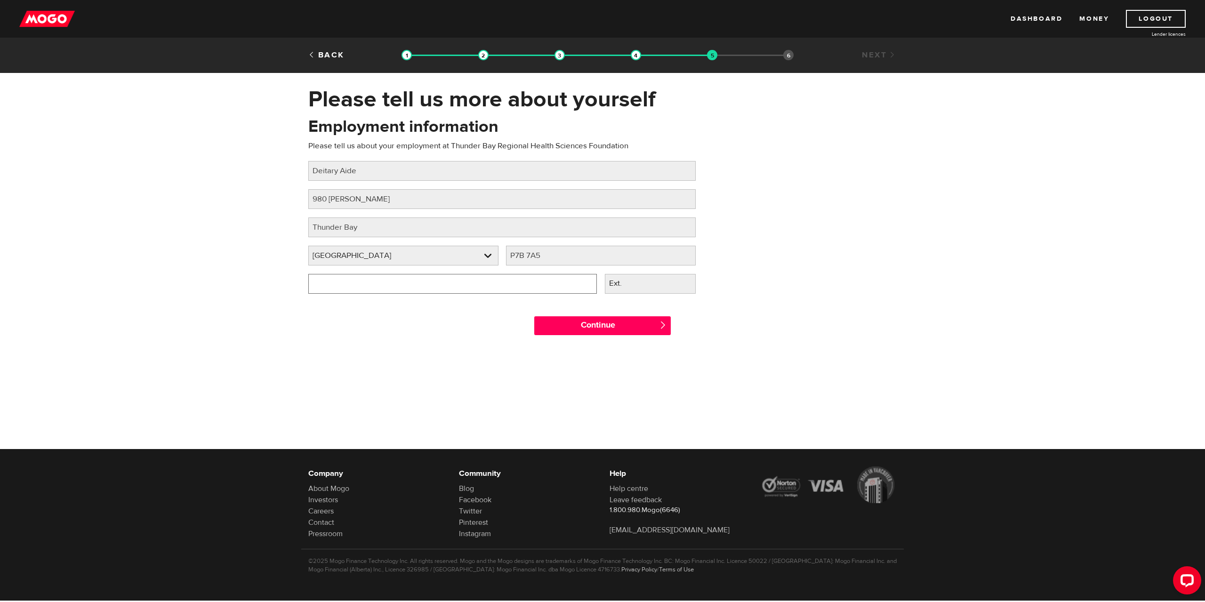
type input "(807) 345-4673"
click at [613, 325] on input "Continue" at bounding box center [602, 325] width 137 height 19
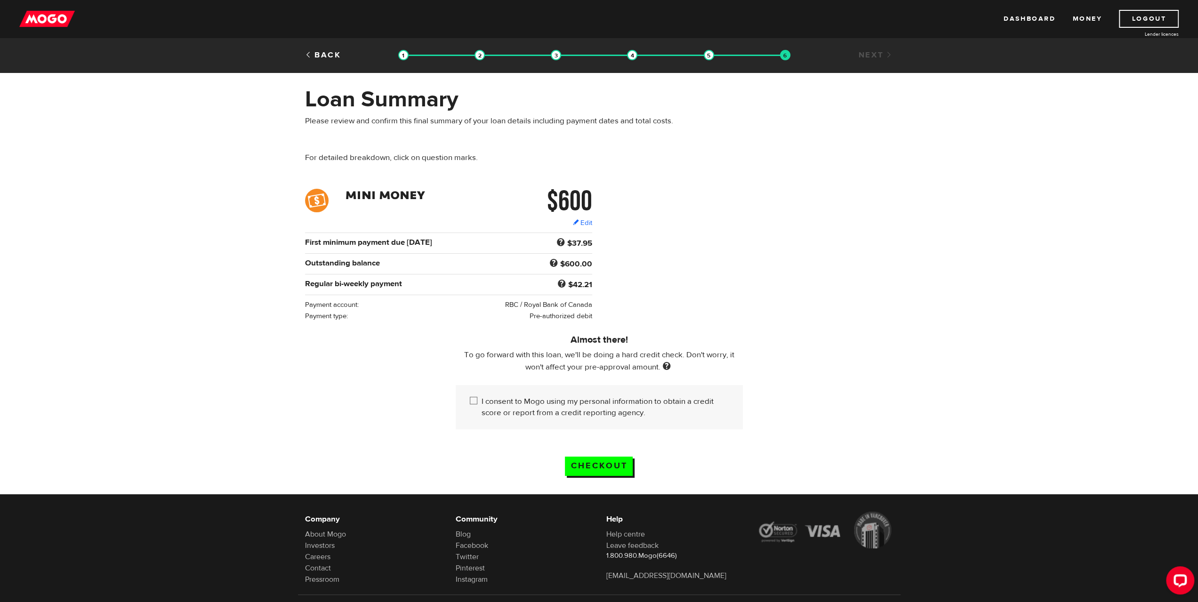
click at [476, 397] on input "I consent to Mogo using my personal information to obtain a credit score or rep…" at bounding box center [476, 402] width 12 height 12
checkbox input "true"
click at [607, 459] on input "Checkout" at bounding box center [599, 466] width 68 height 19
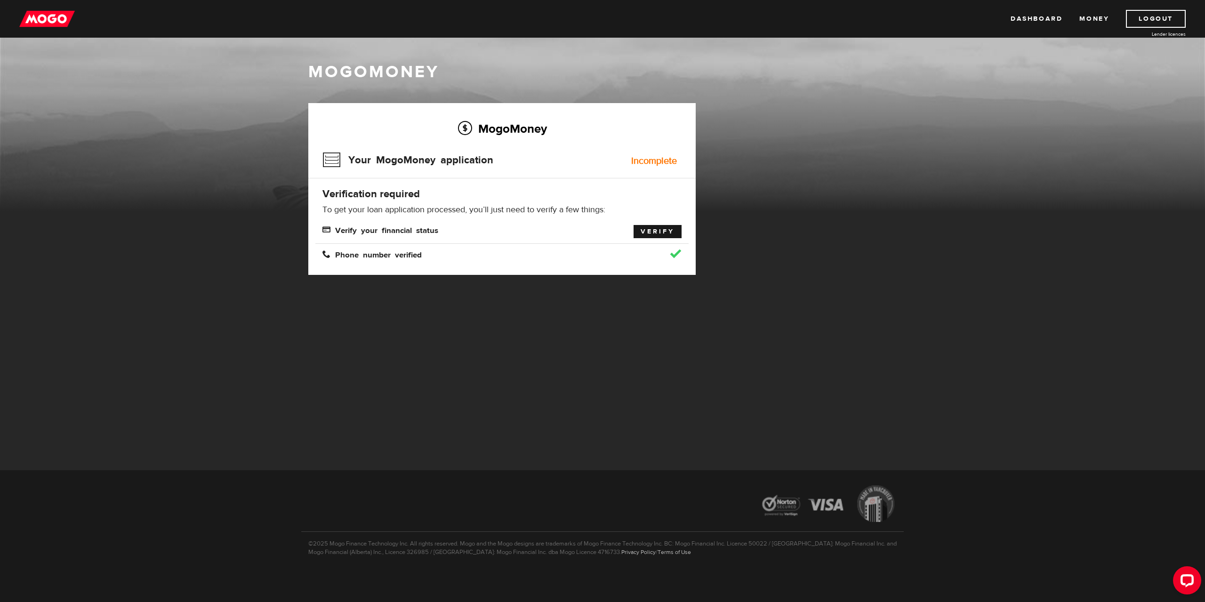
click at [652, 232] on link "Verify" at bounding box center [658, 231] width 48 height 13
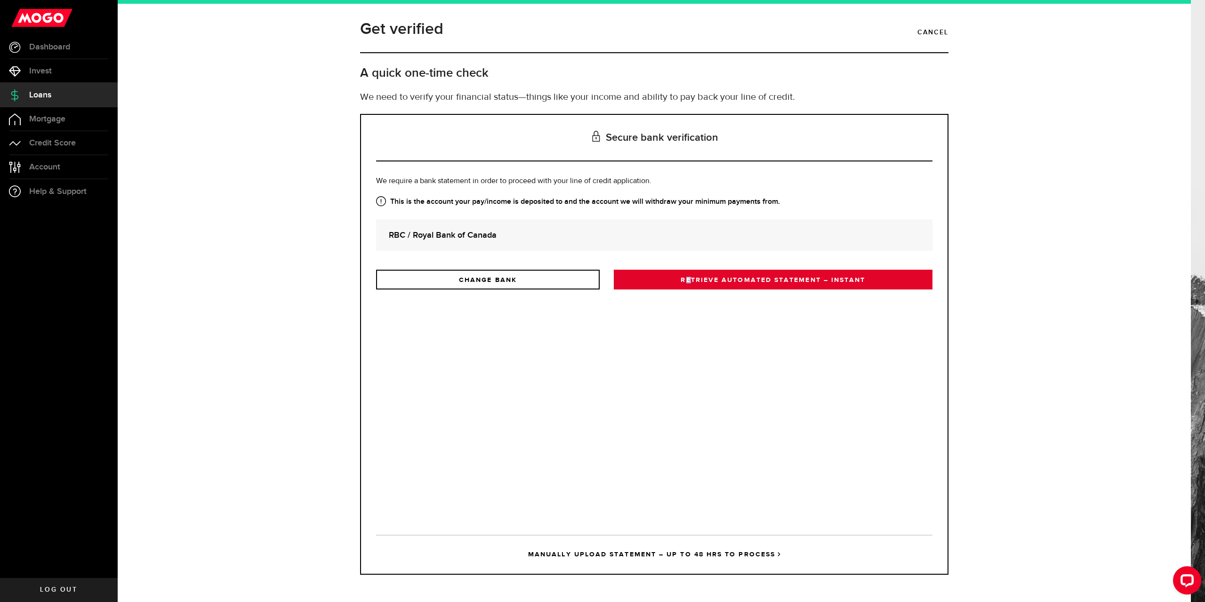
click at [689, 279] on link "RETRIEVE AUTOMATED STATEMENT – INSTANT" at bounding box center [773, 280] width 319 height 20
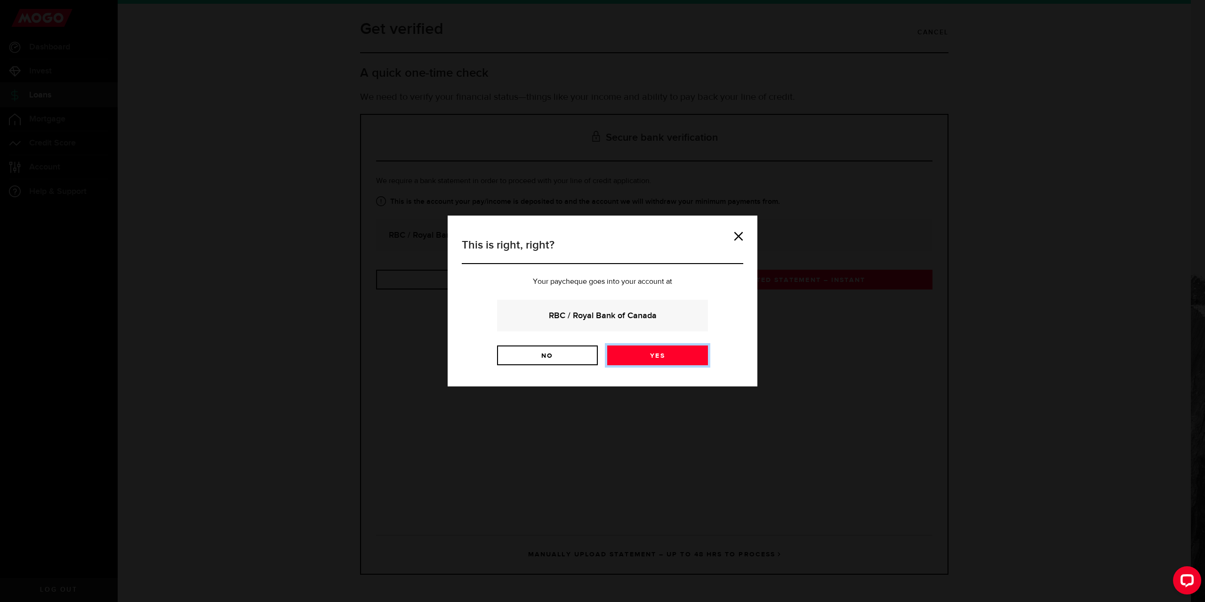
click at [666, 354] on link "Yes" at bounding box center [657, 356] width 101 height 20
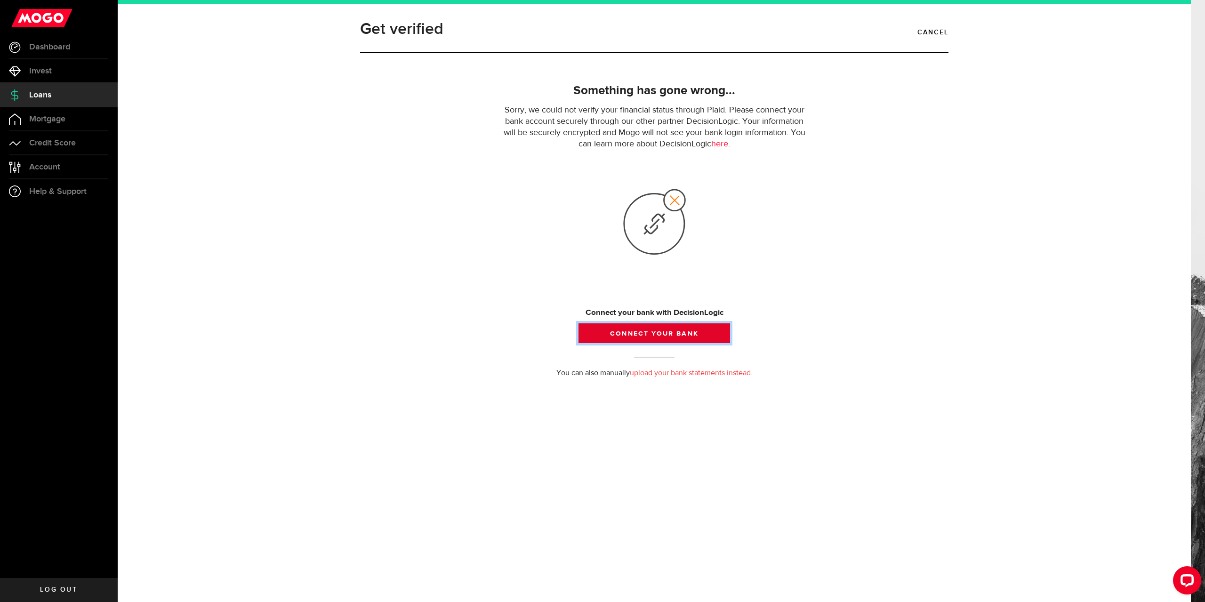
click at [649, 327] on button "Connect your bank" at bounding box center [655, 333] width 152 height 20
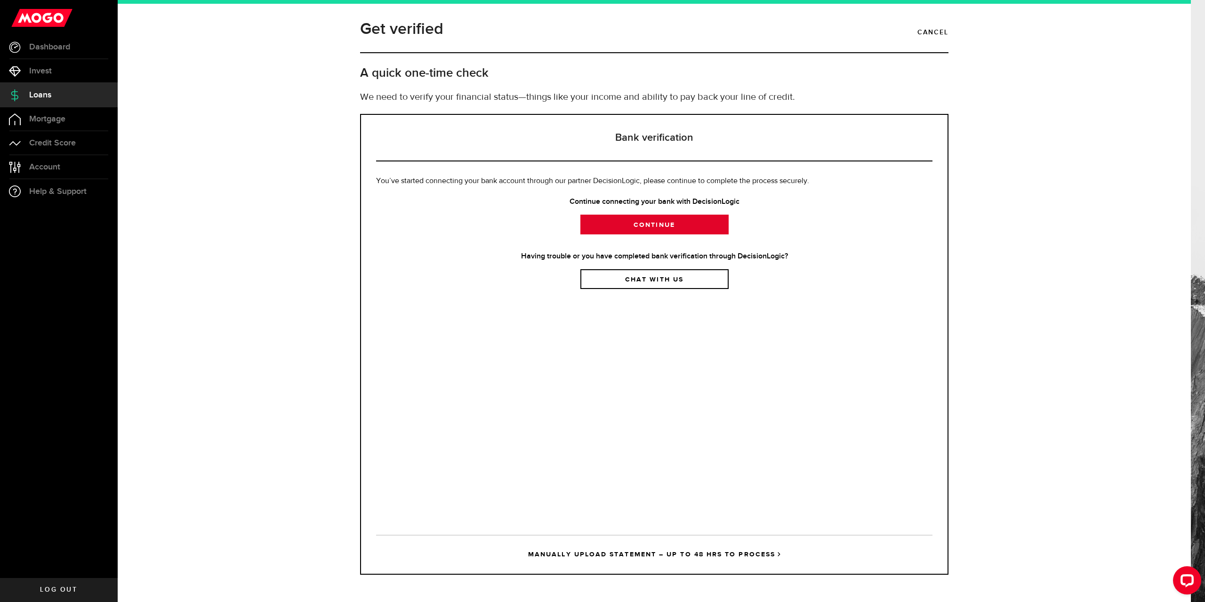
click at [619, 219] on link "Continue" at bounding box center [655, 225] width 148 height 20
click at [37, 94] on span "Loans" at bounding box center [40, 95] width 22 height 8
click at [44, 71] on span "Invest" at bounding box center [40, 71] width 23 height 8
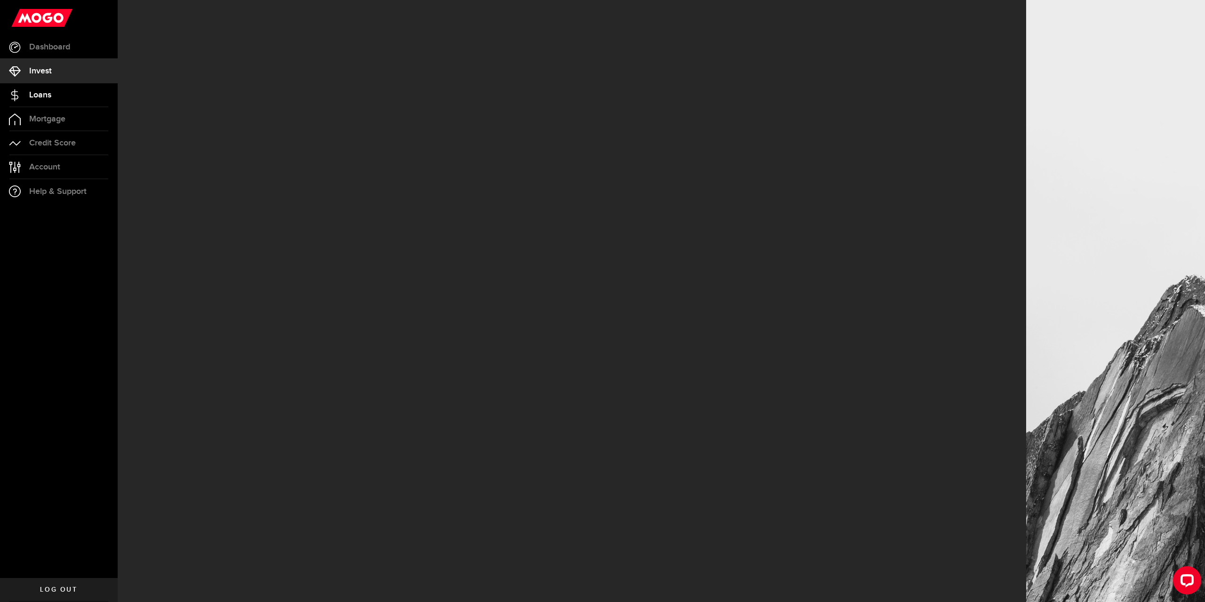
click at [41, 96] on span "Loans" at bounding box center [40, 95] width 22 height 8
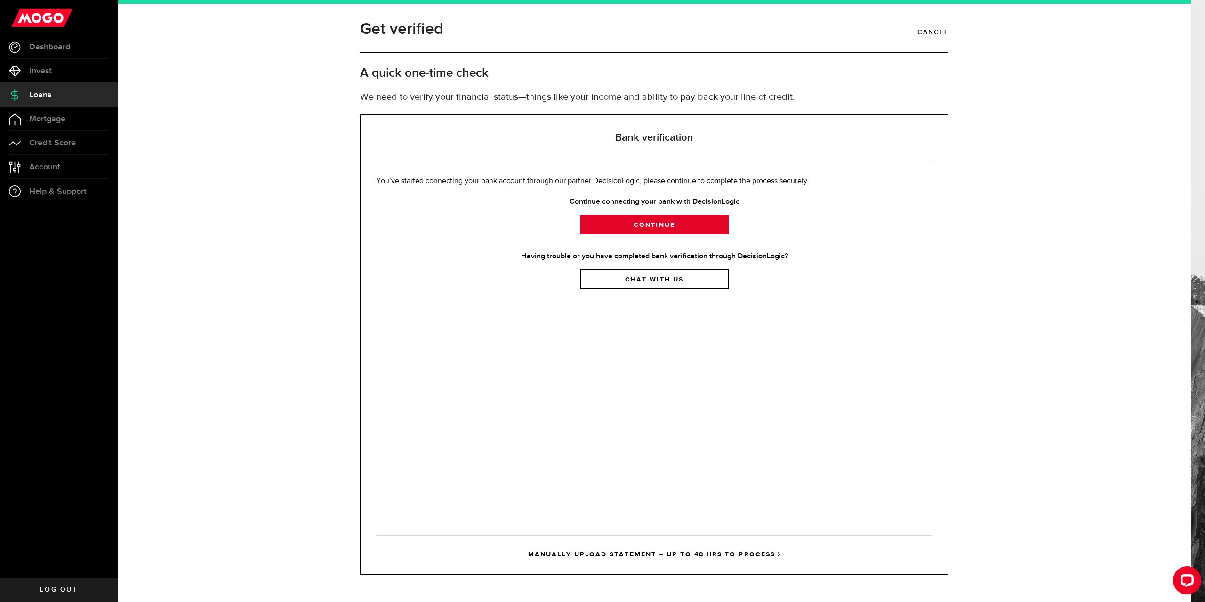
click at [614, 229] on link "Continue" at bounding box center [655, 225] width 148 height 20
click at [654, 227] on link "Continue" at bounding box center [655, 225] width 148 height 20
click at [656, 226] on link "Continue" at bounding box center [655, 225] width 148 height 20
click at [631, 226] on link "Continue" at bounding box center [655, 225] width 148 height 20
click at [626, 222] on link "Continue" at bounding box center [655, 225] width 148 height 20
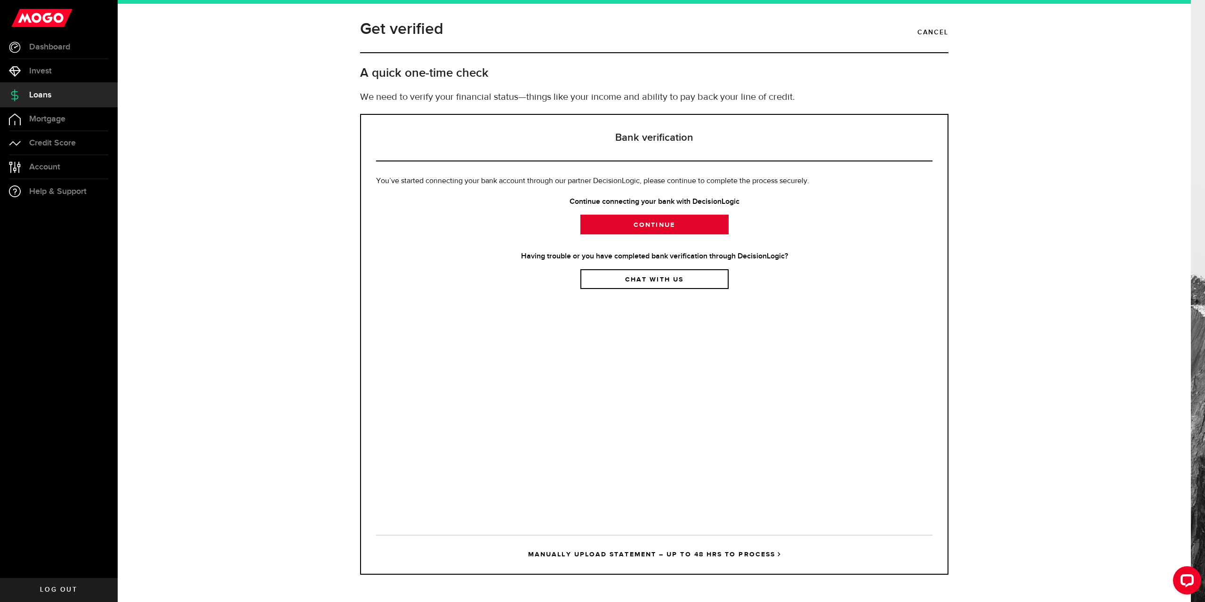
click at [654, 218] on link "Continue" at bounding box center [655, 225] width 148 height 20
click at [627, 280] on link "Chat with us" at bounding box center [655, 279] width 148 height 20
click at [27, 165] on link "Account Compte" at bounding box center [59, 167] width 118 height 24
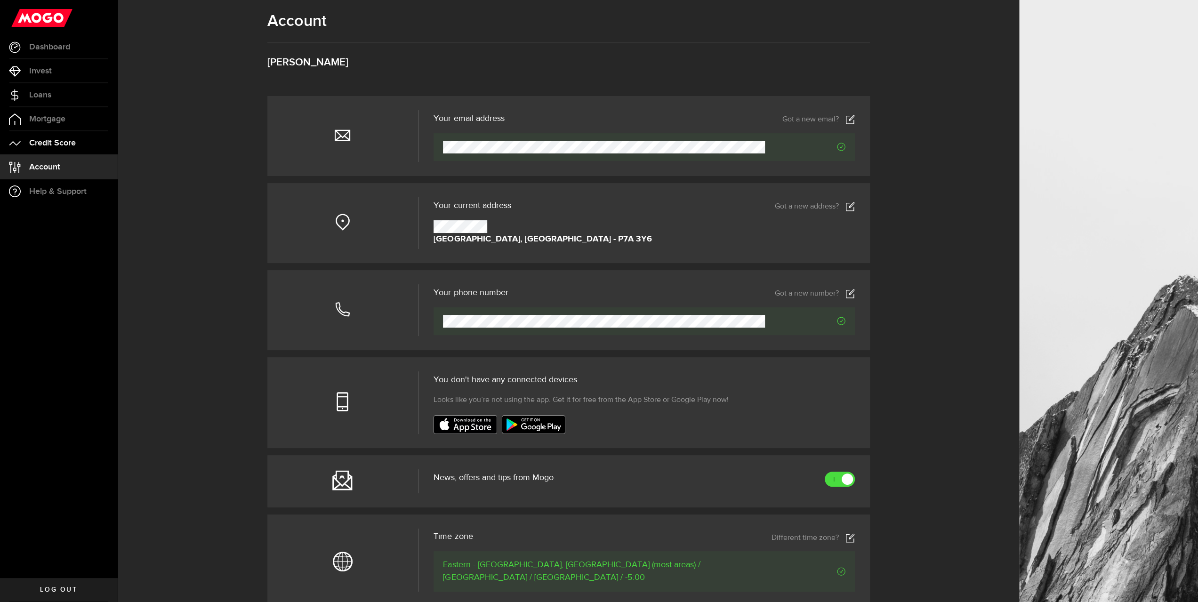
click at [40, 141] on span "Credit Score" at bounding box center [52, 143] width 47 height 8
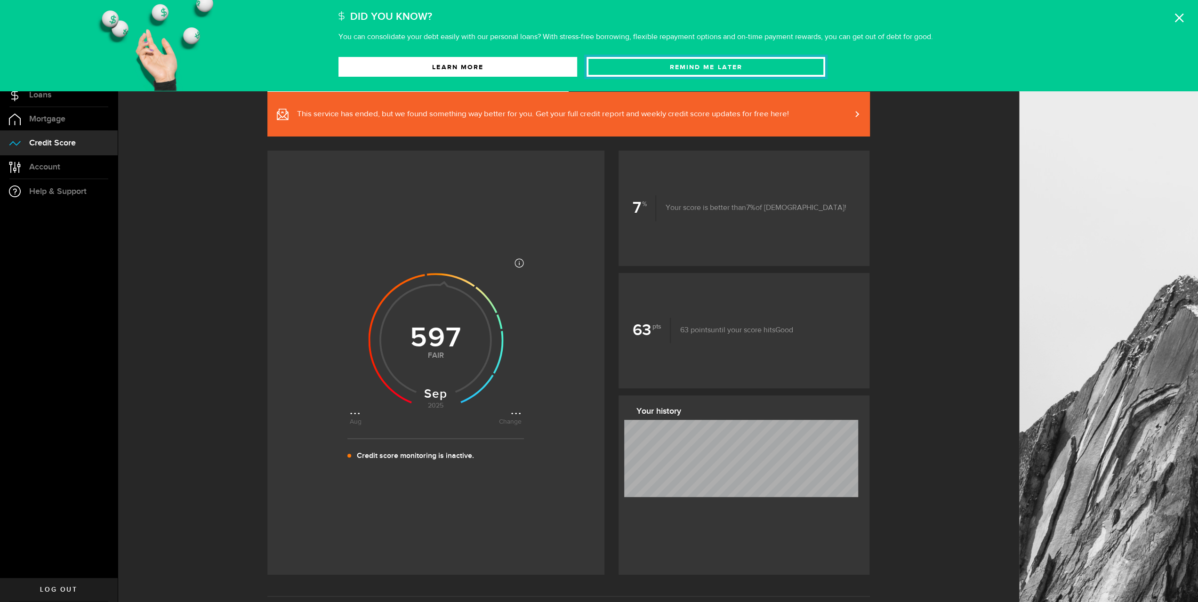
click at [703, 69] on button "Remind Me later" at bounding box center [706, 67] width 239 height 20
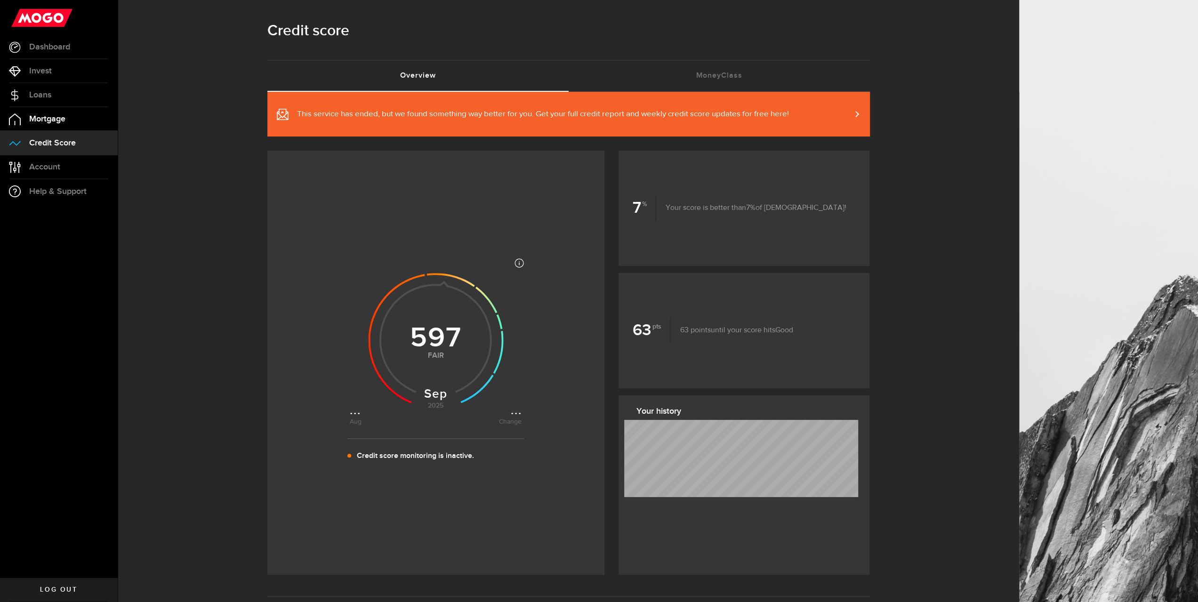
click at [39, 119] on span "Mortgage" at bounding box center [47, 119] width 36 height 8
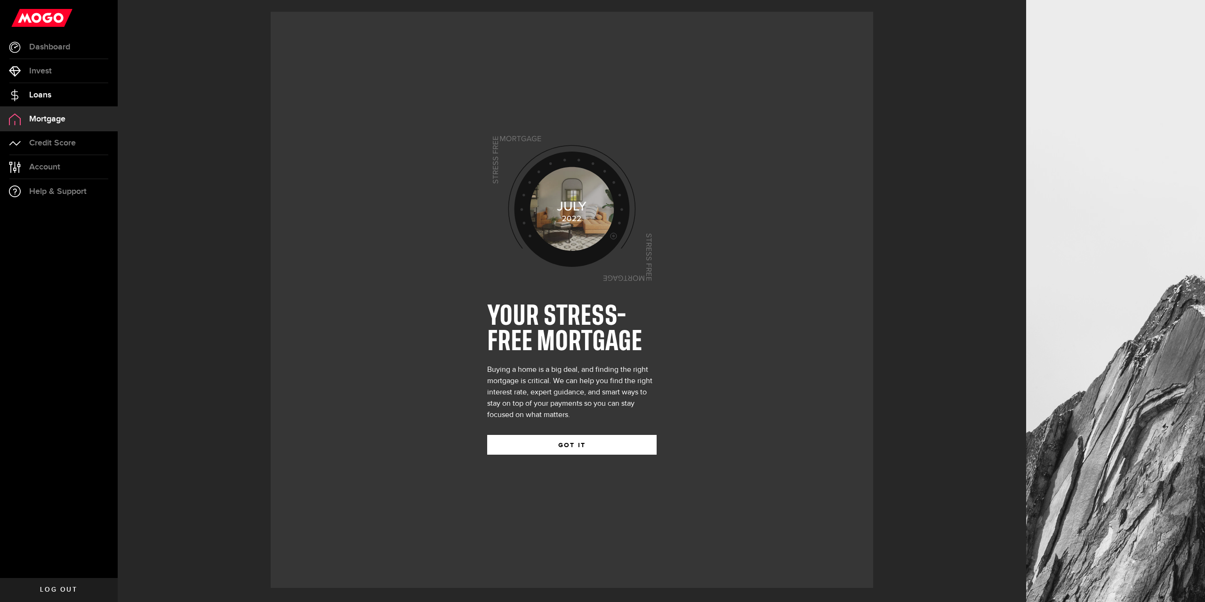
click at [45, 89] on link "Loans" at bounding box center [59, 95] width 118 height 24
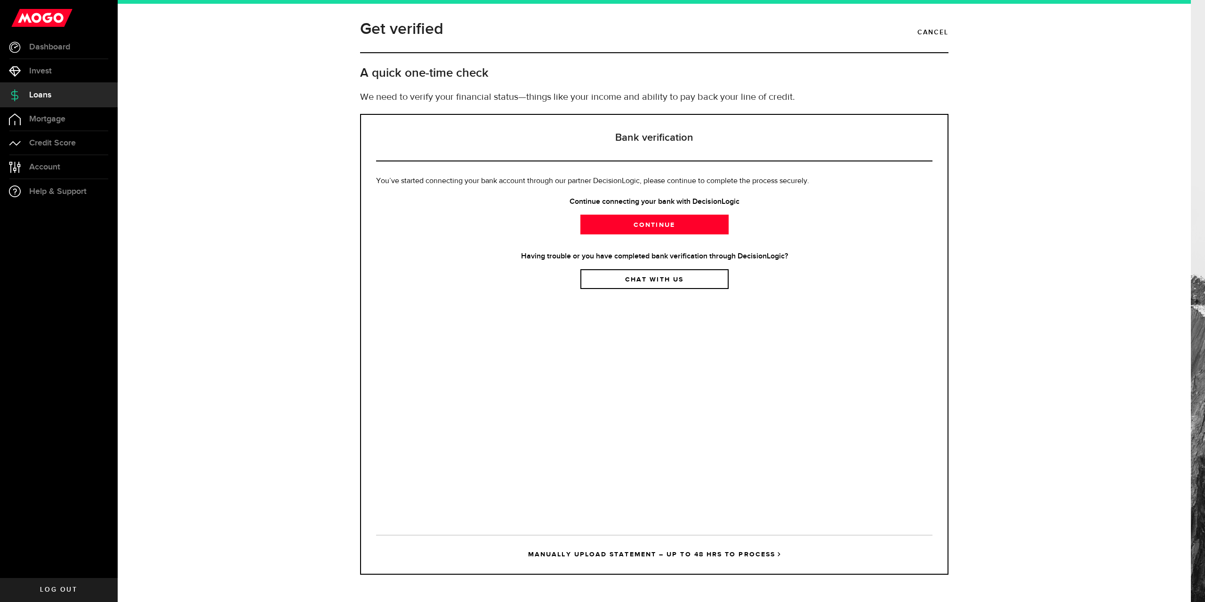
click at [44, 92] on span "Loans" at bounding box center [40, 95] width 22 height 8
click at [640, 229] on link "Continue" at bounding box center [655, 225] width 148 height 20
click at [662, 226] on link "Continue" at bounding box center [655, 225] width 148 height 20
click at [634, 227] on link "Continue" at bounding box center [655, 225] width 148 height 20
click at [47, 46] on span "Dashboard" at bounding box center [49, 47] width 41 height 8
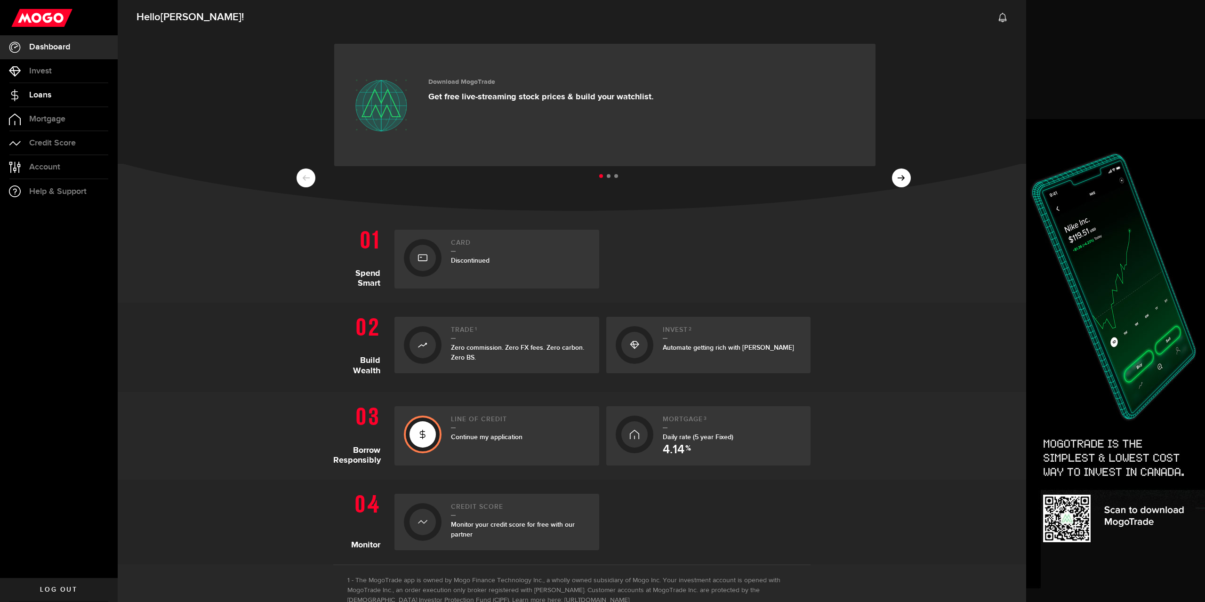
click at [60, 89] on link "Loans" at bounding box center [59, 95] width 118 height 24
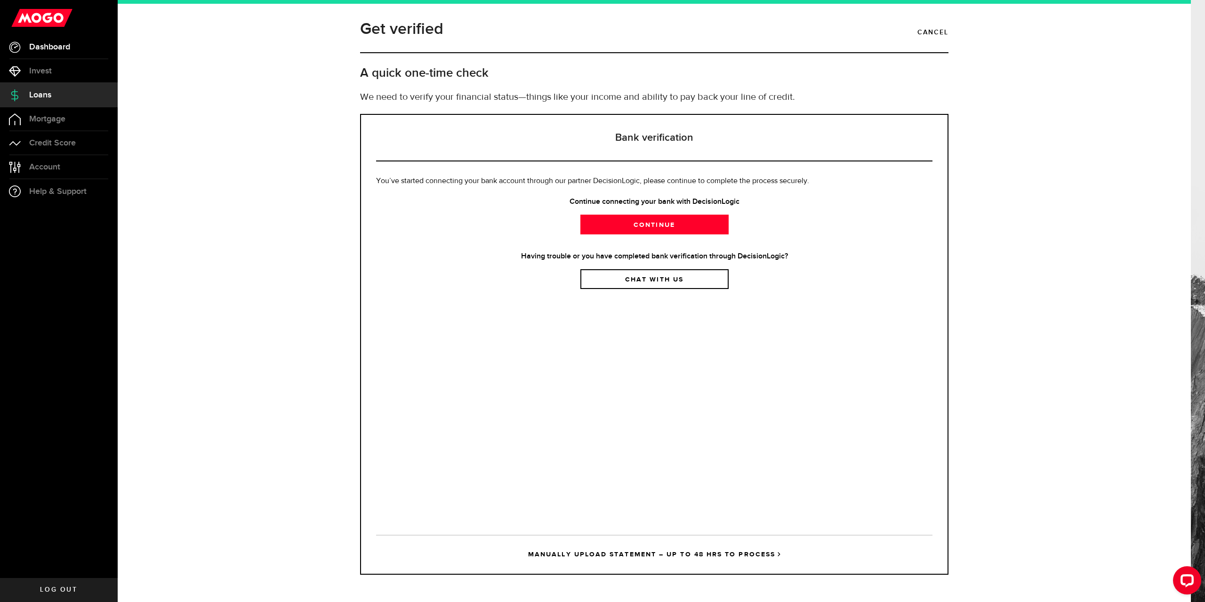
click at [37, 43] on span "Dashboard" at bounding box center [49, 47] width 41 height 8
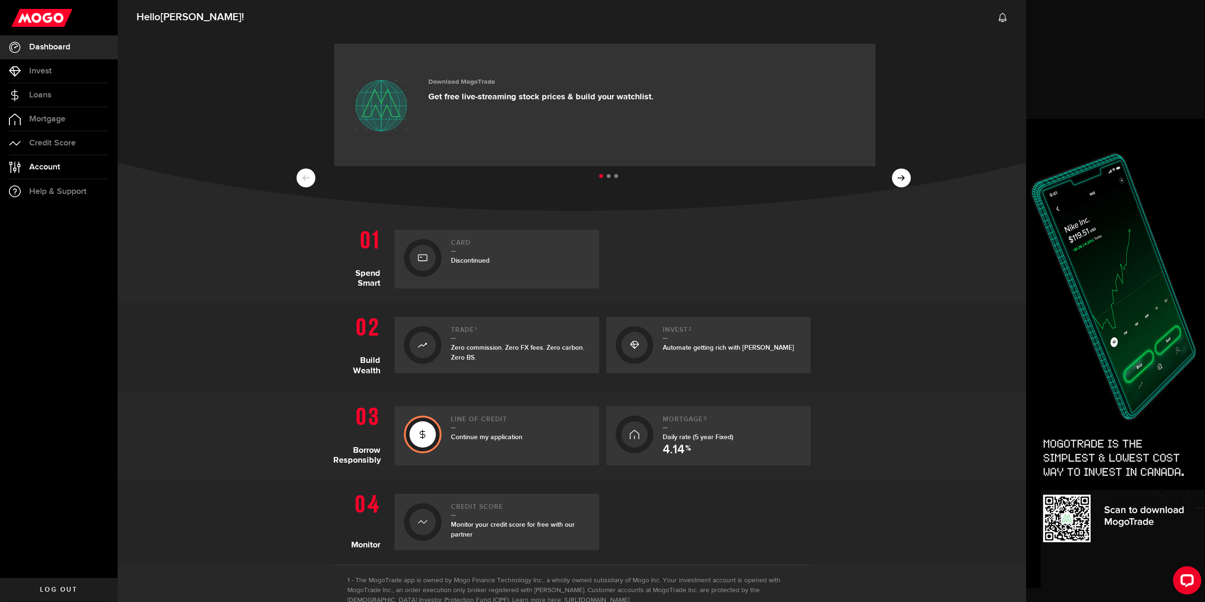
click at [63, 170] on link "Account Compte" at bounding box center [59, 167] width 118 height 24
